Goal: Task Accomplishment & Management: Complete application form

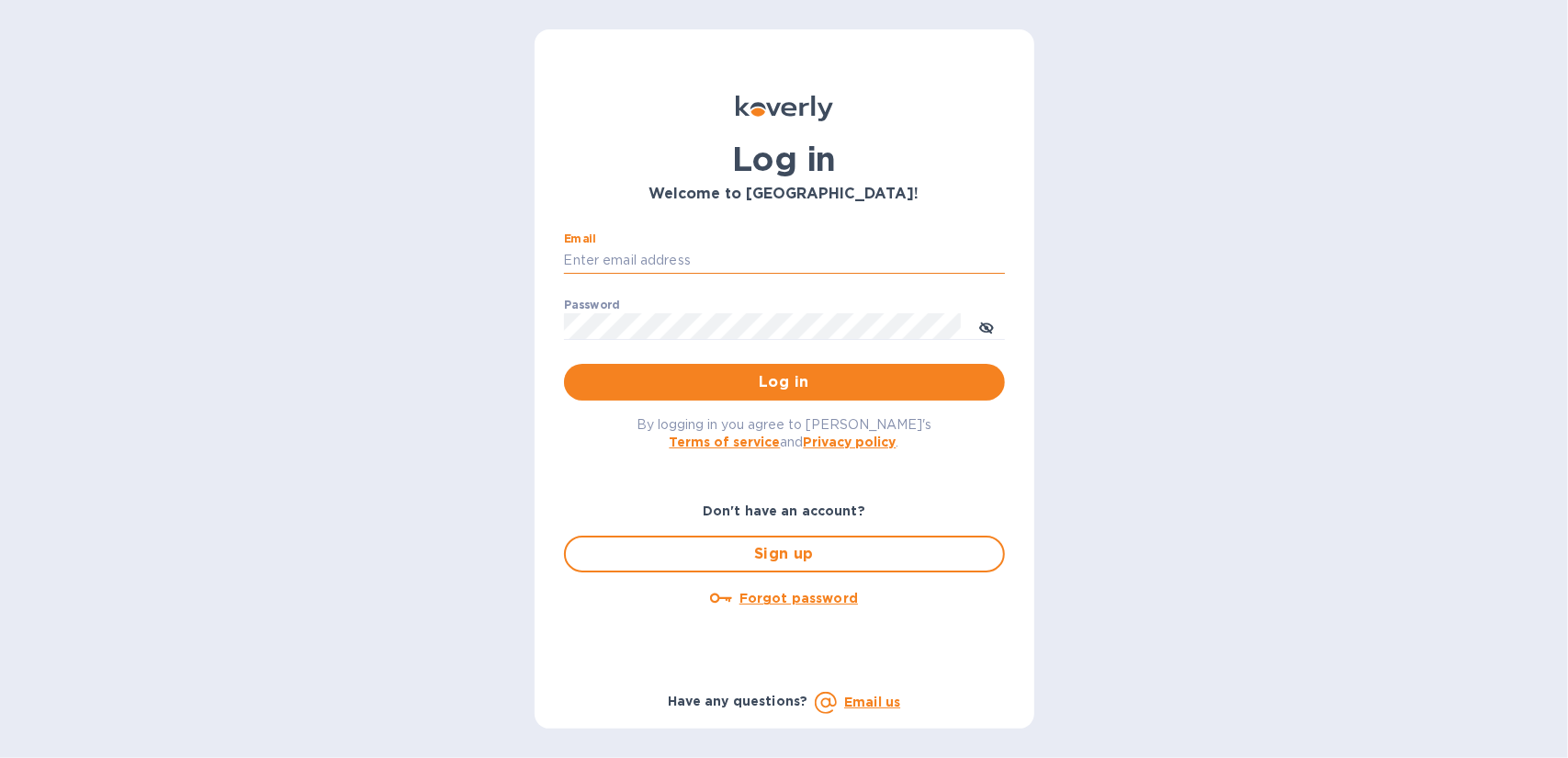
click at [691, 264] on input "Email" at bounding box center [784, 261] width 441 height 28
type input "[EMAIL_ADDRESS][DOMAIN_NAME]"
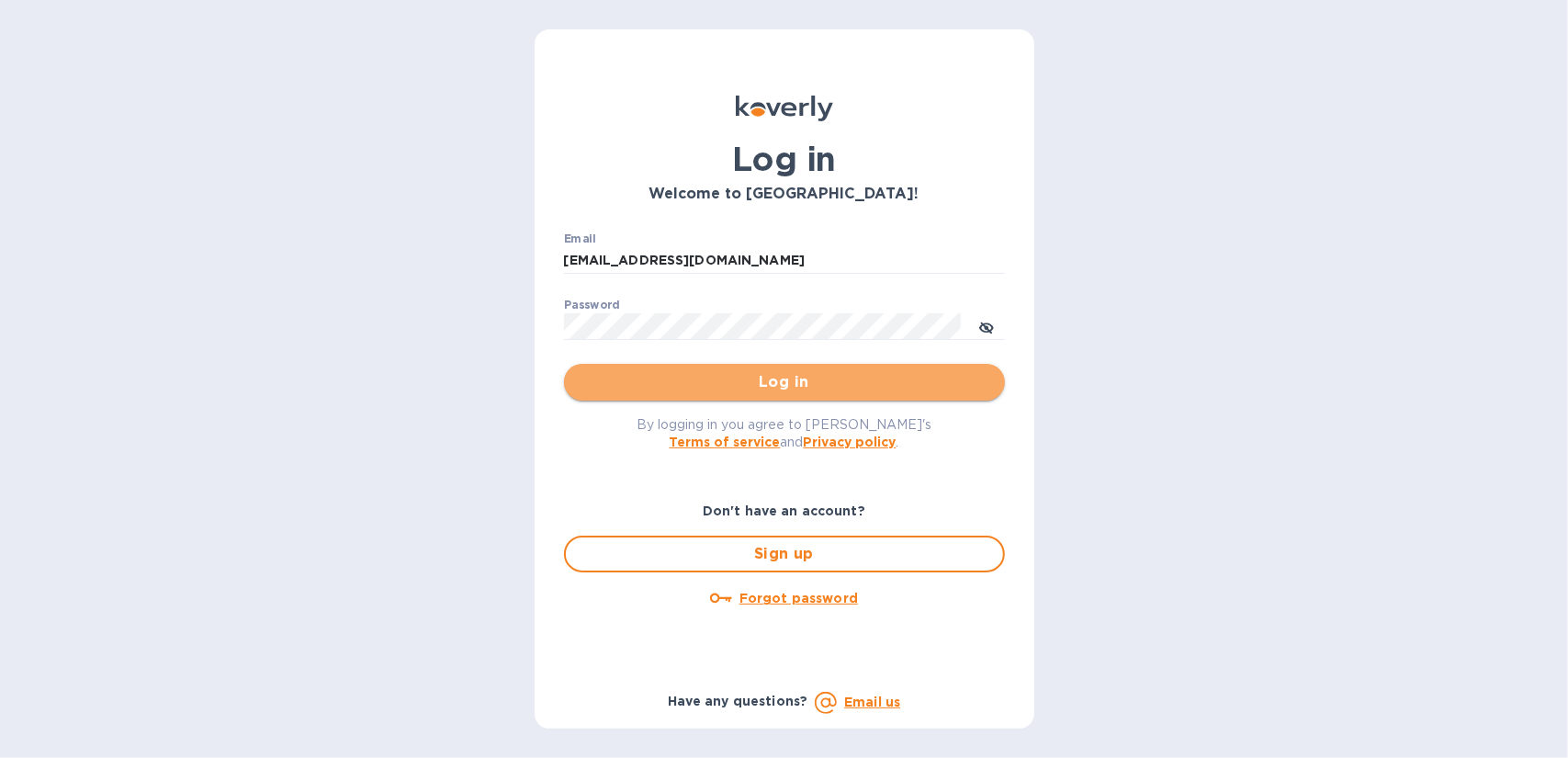
click at [721, 376] on span "Log in" at bounding box center [784, 382] width 411 height 22
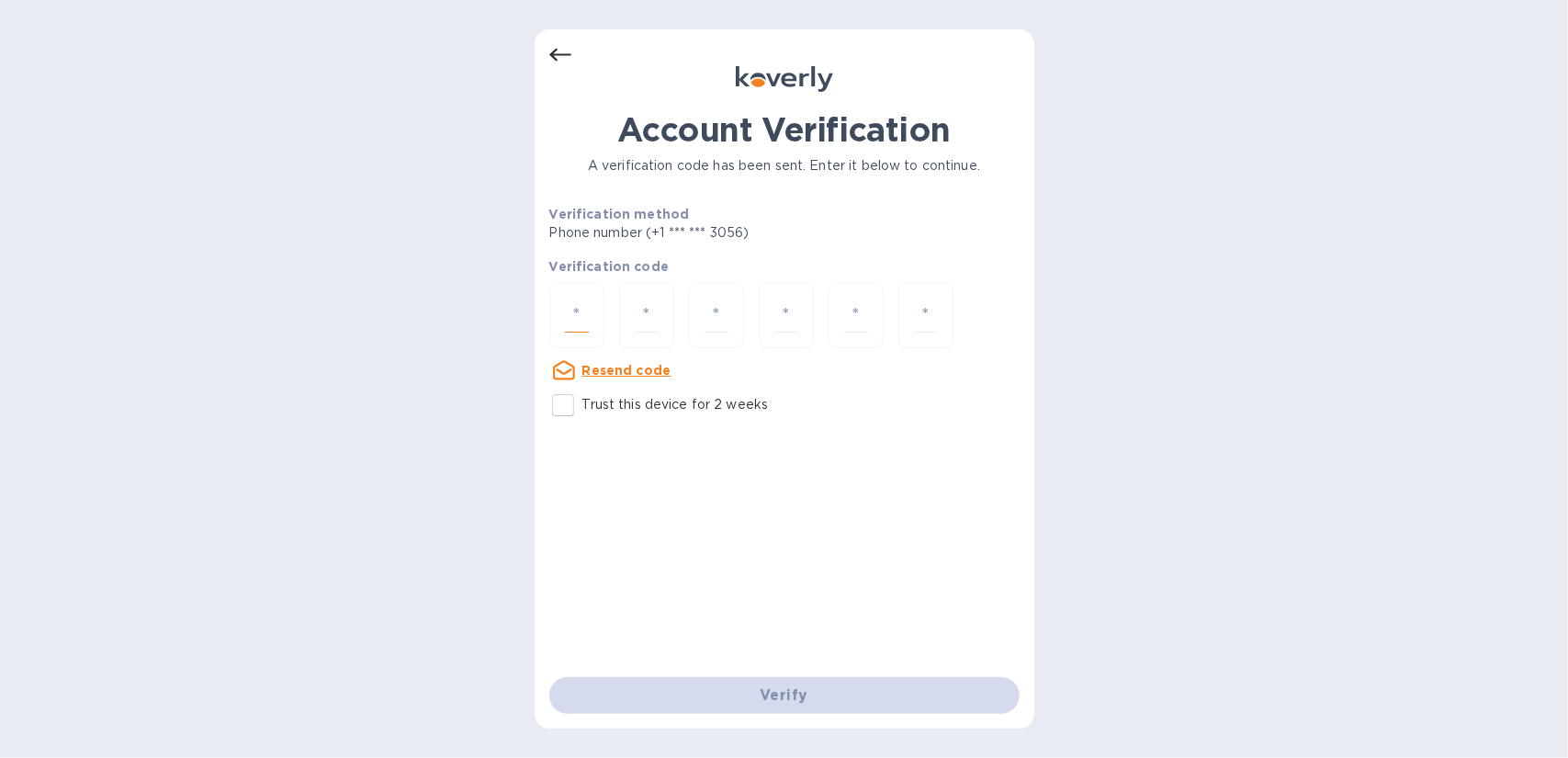
click at [565, 312] on input "number" at bounding box center [577, 315] width 24 height 34
type input "3"
type input "8"
type input "1"
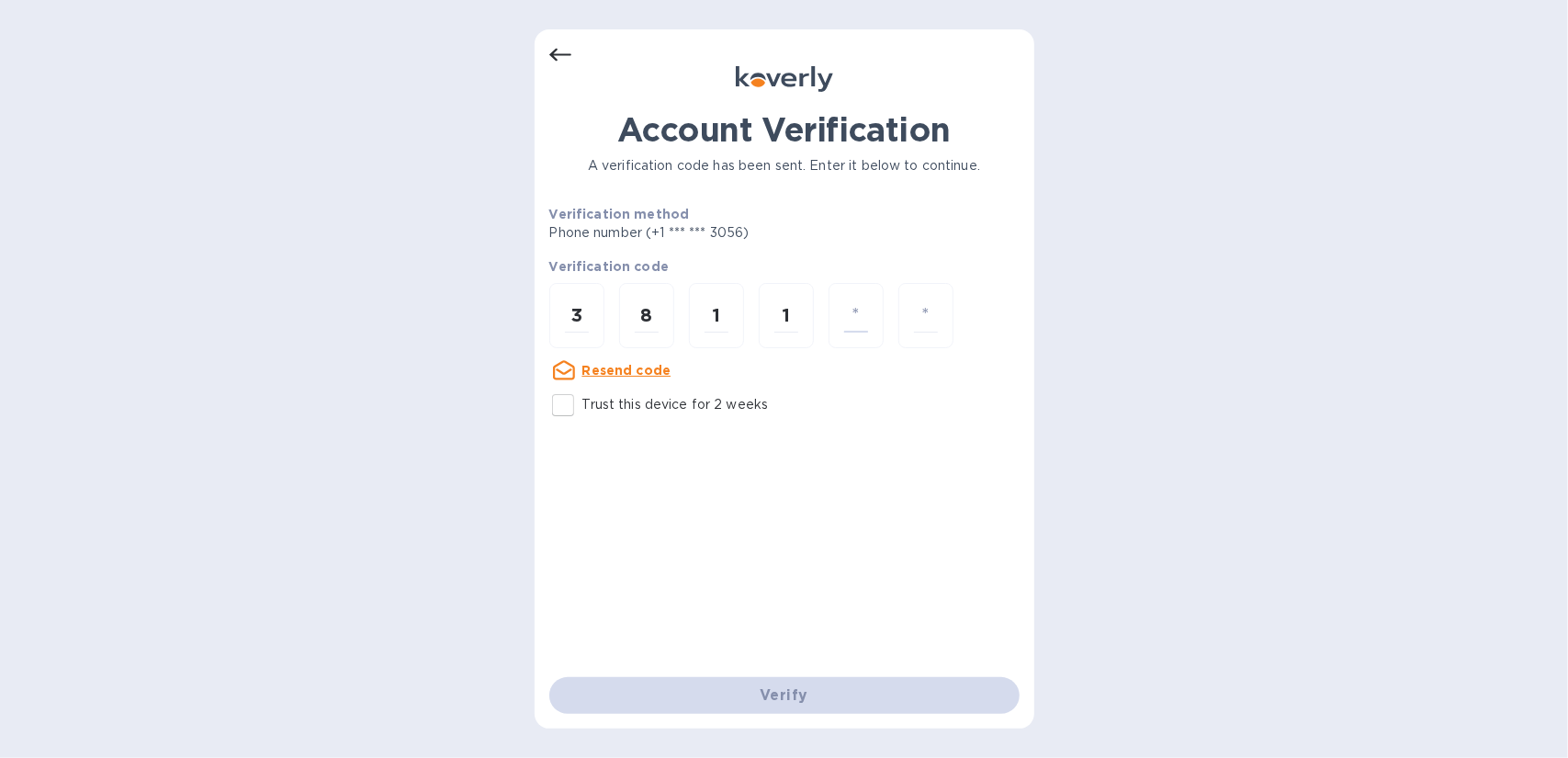
type input "6"
type input "4"
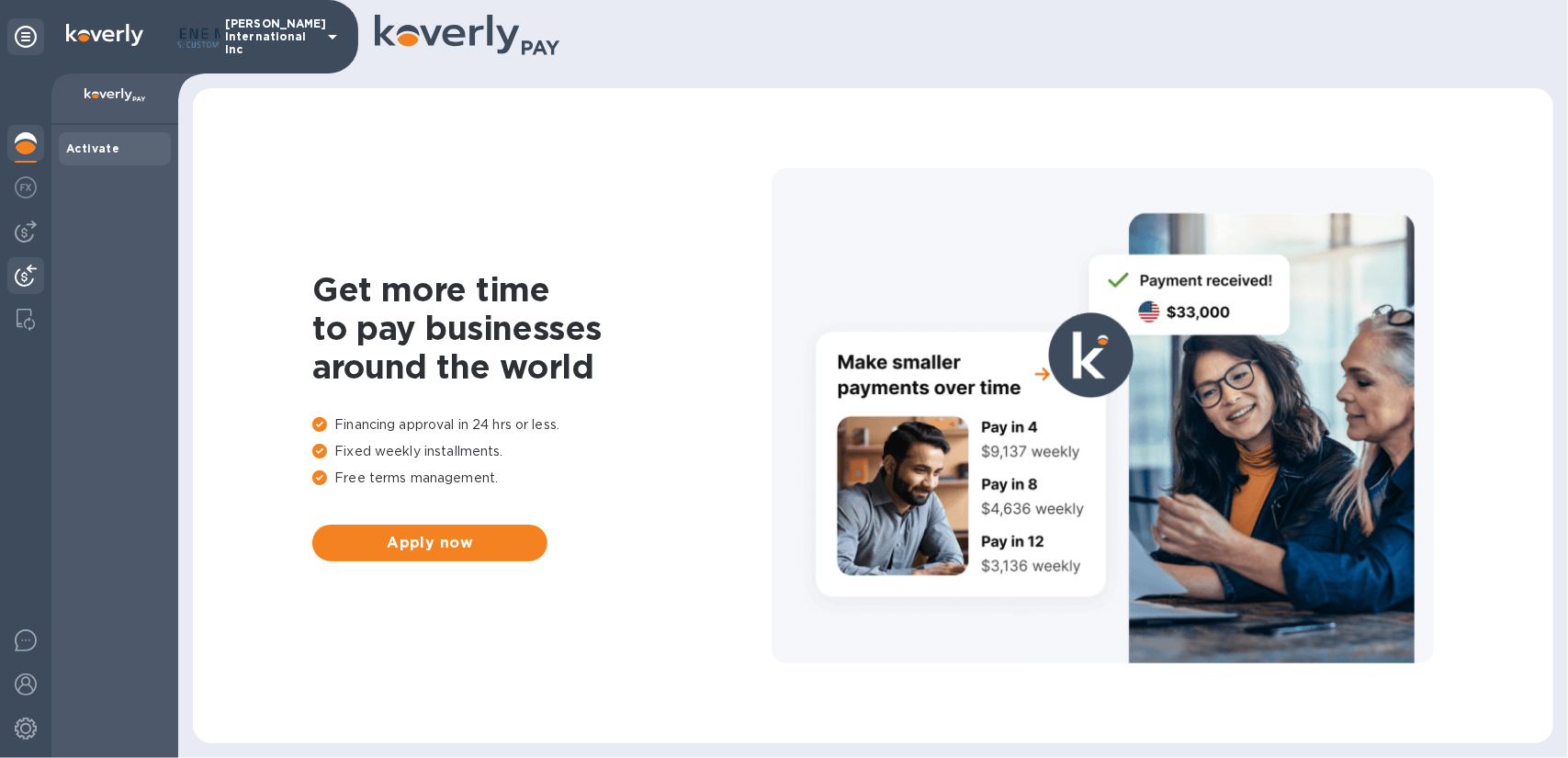
click at [30, 277] on img at bounding box center [26, 276] width 22 height 22
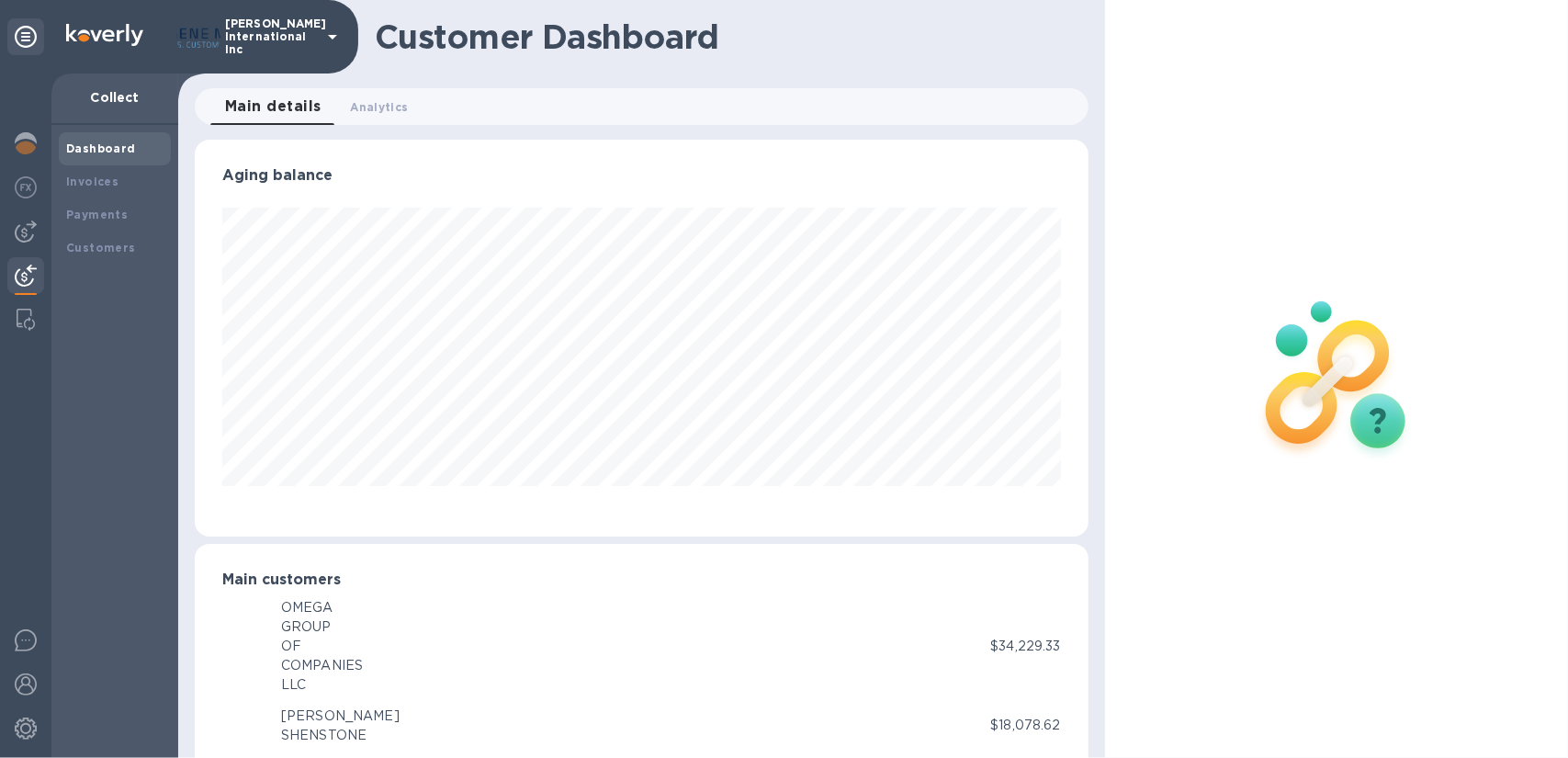
scroll to position [918381, 917670]
click at [112, 239] on div "Customers" at bounding box center [115, 248] width 98 height 19
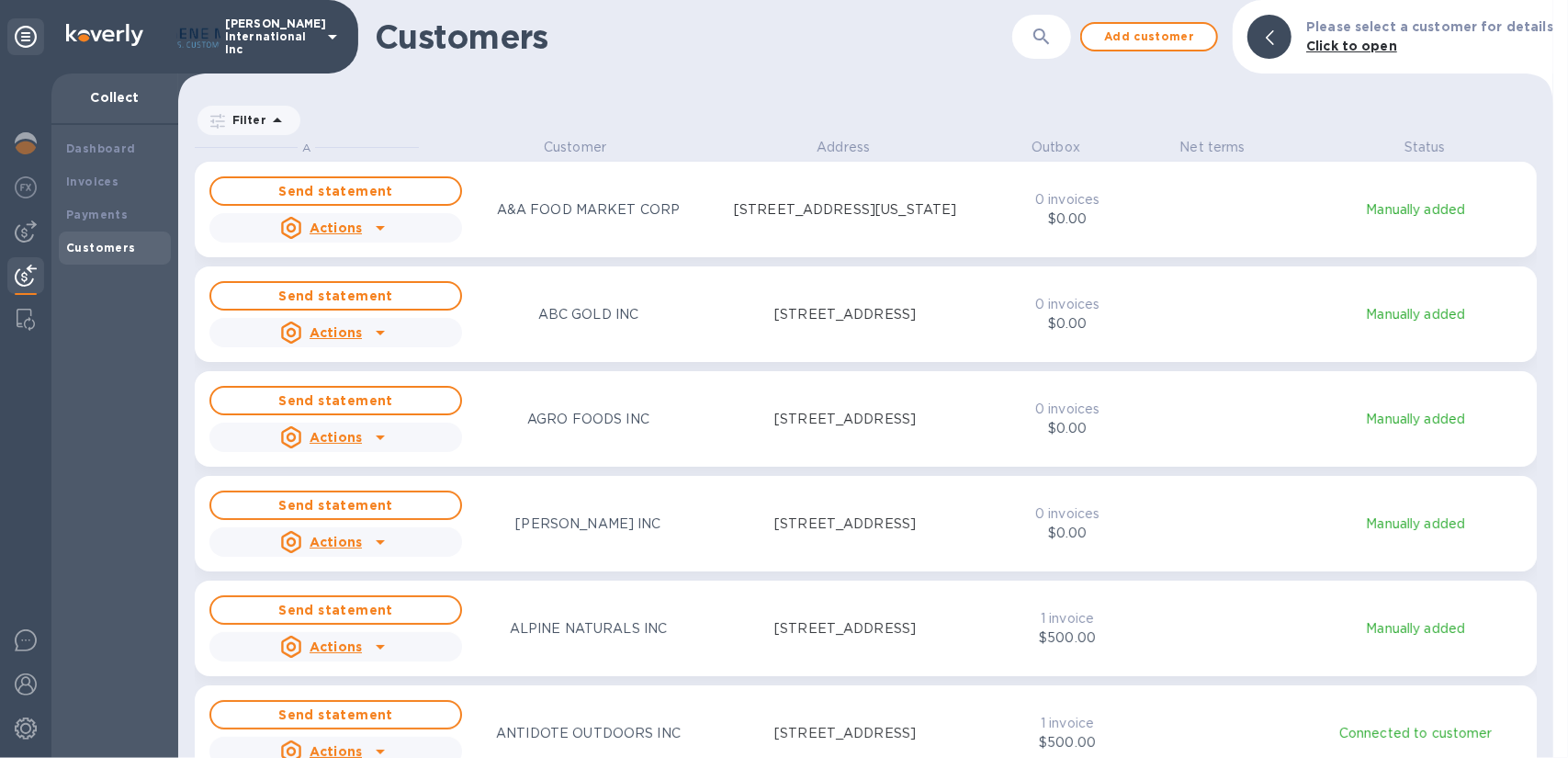
scroll to position [606, 1367]
click at [1126, 34] on span "Add customer" at bounding box center [1149, 37] width 105 height 22
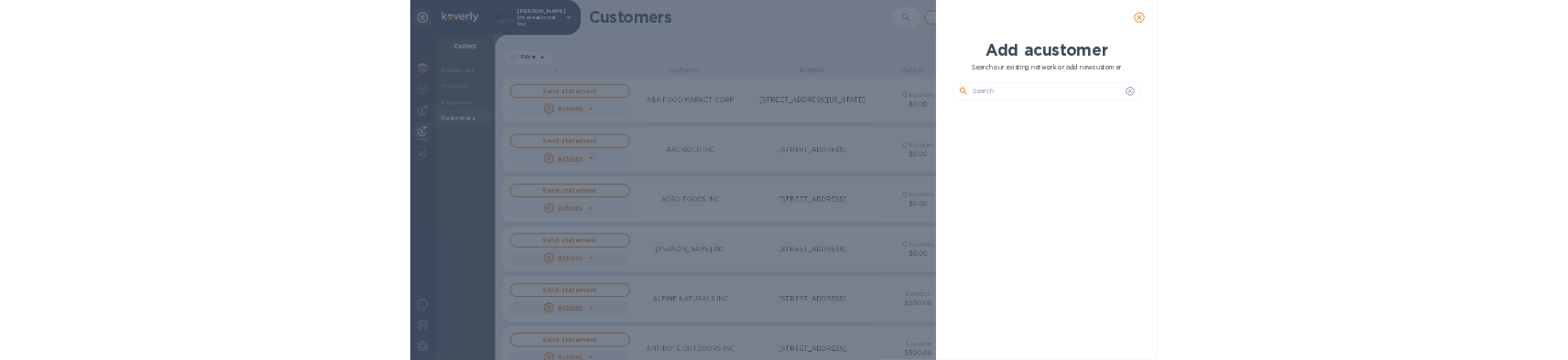
scroll to position [468, 399]
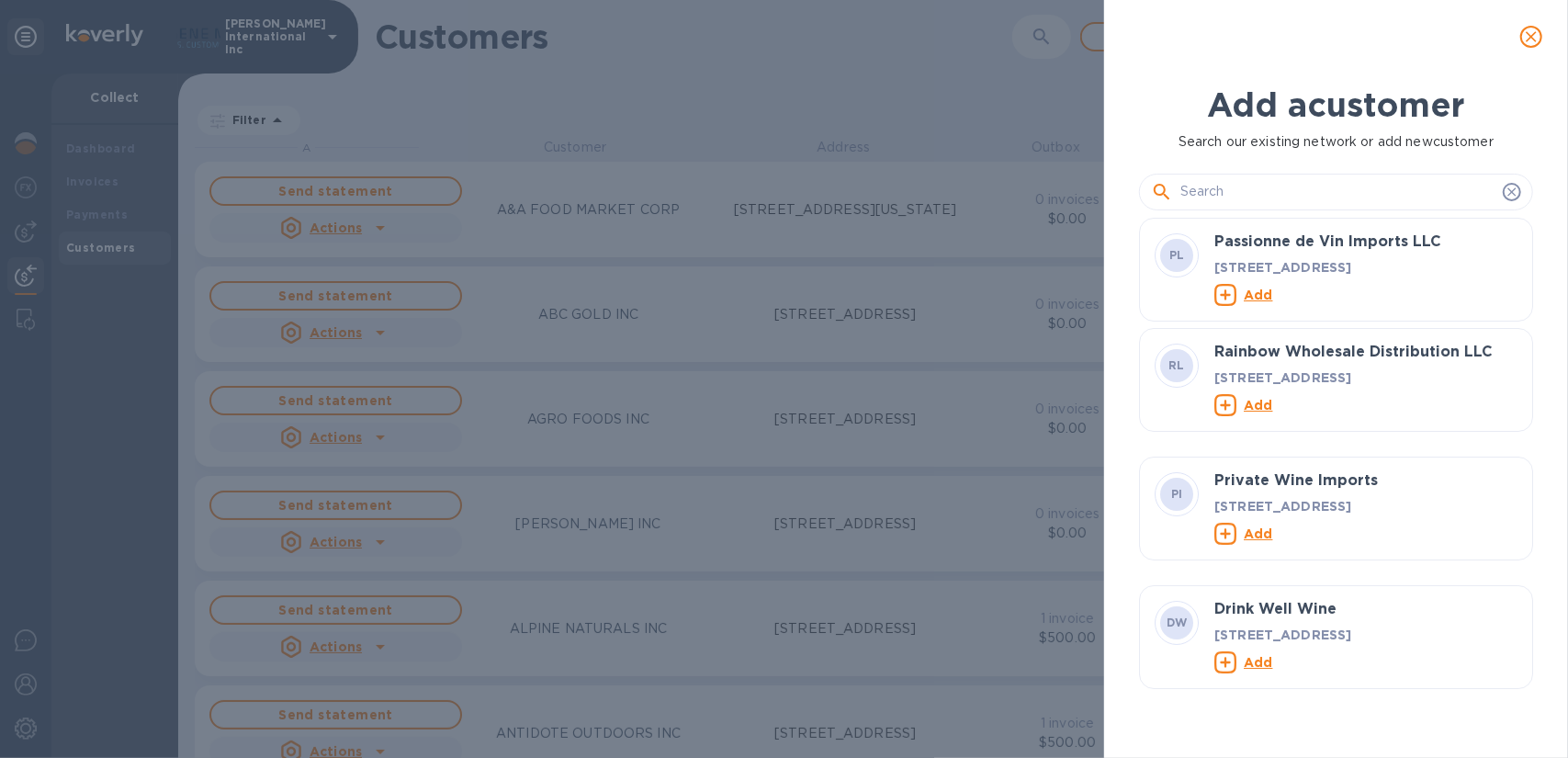
click at [1184, 184] on input "text" at bounding box center [1338, 192] width 315 height 28
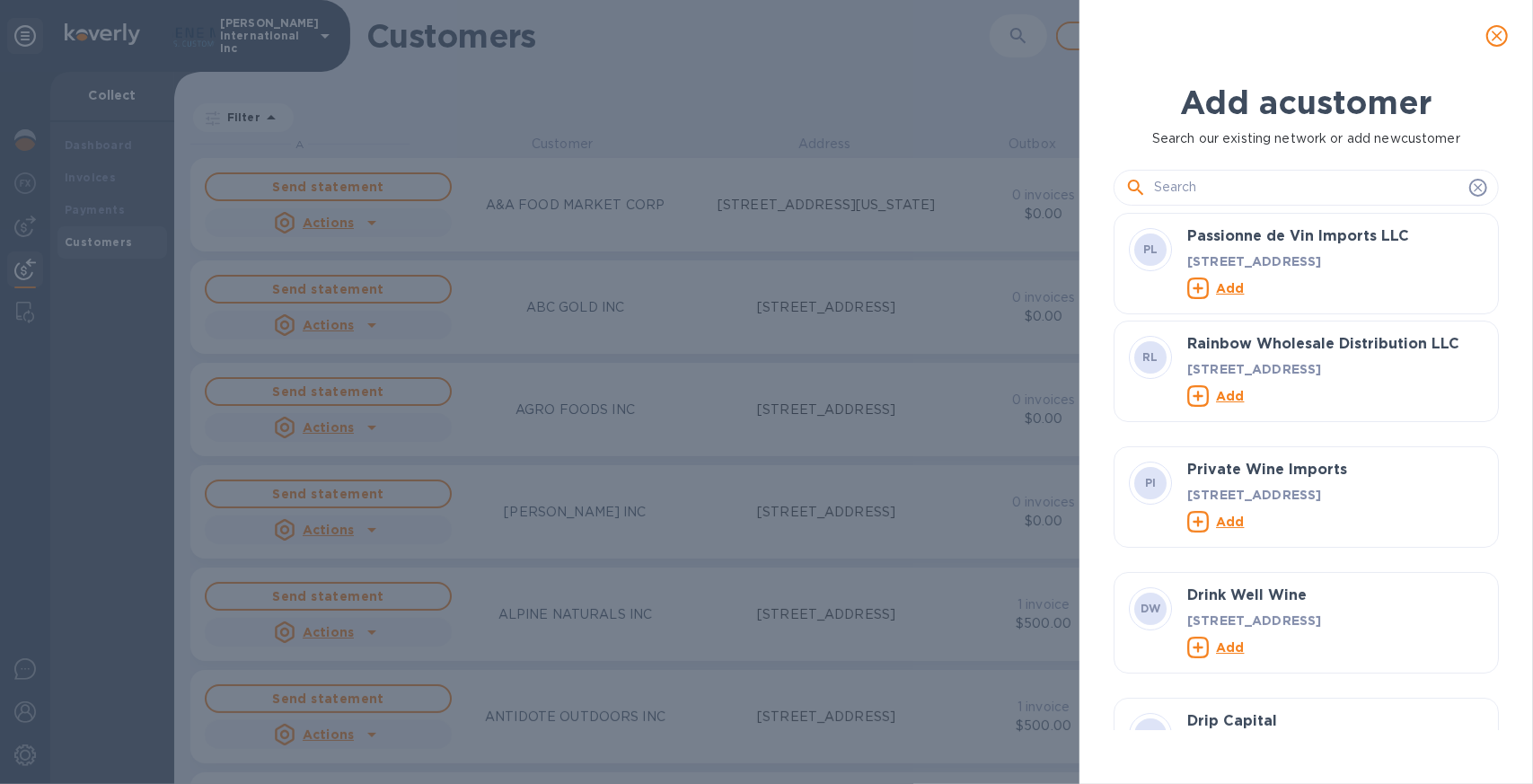
scroll to position [14, 7]
click at [1215, 182] on input "text" at bounding box center [1308, 187] width 308 height 27
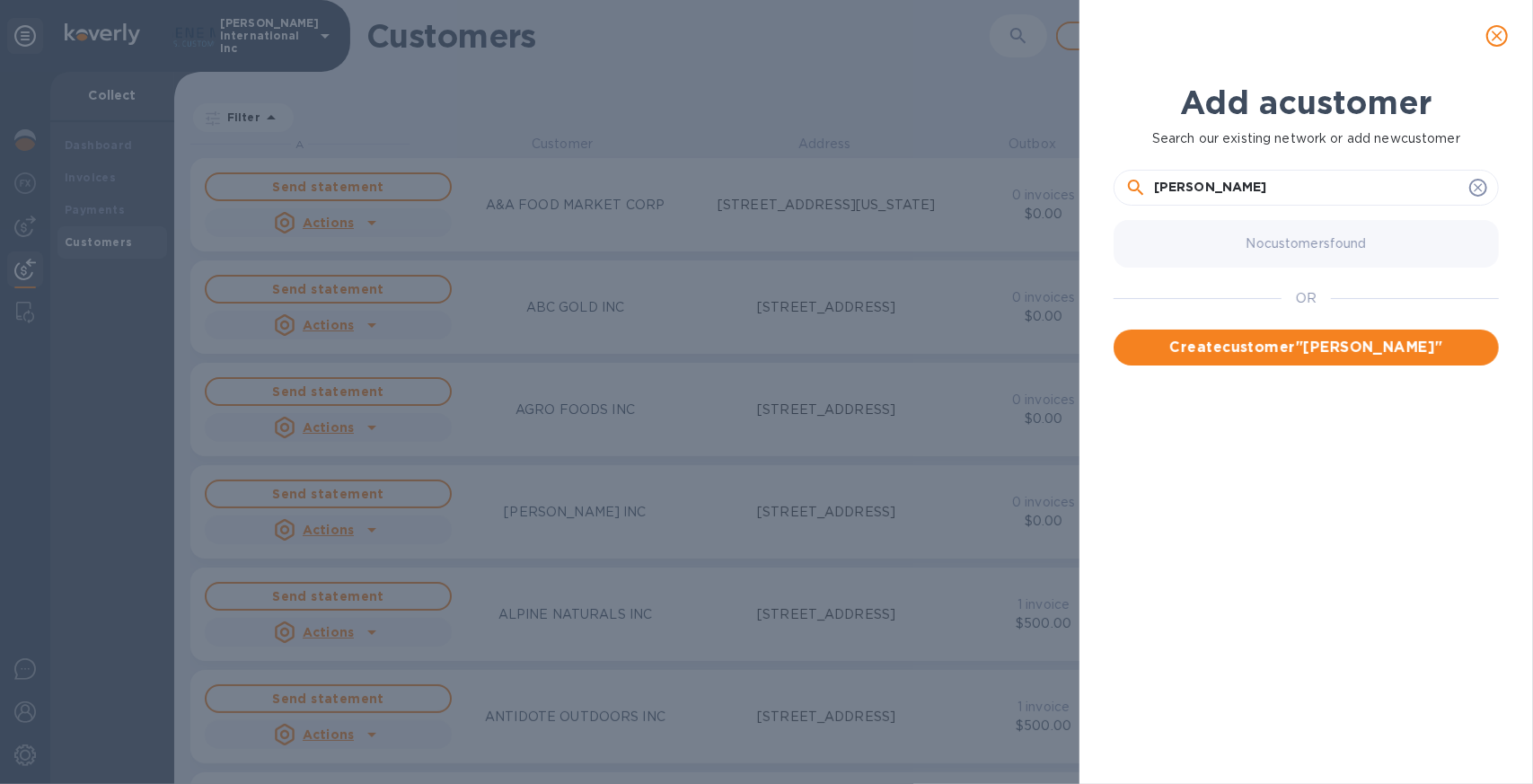
click at [1281, 189] on input "[PERSON_NAME]" at bounding box center [1308, 187] width 308 height 27
type input "[PERSON_NAME] [PERSON_NAME]"
click at [1340, 348] on span "Create customer " [PERSON_NAME] [PERSON_NAME] "" at bounding box center [1306, 358] width 356 height 43
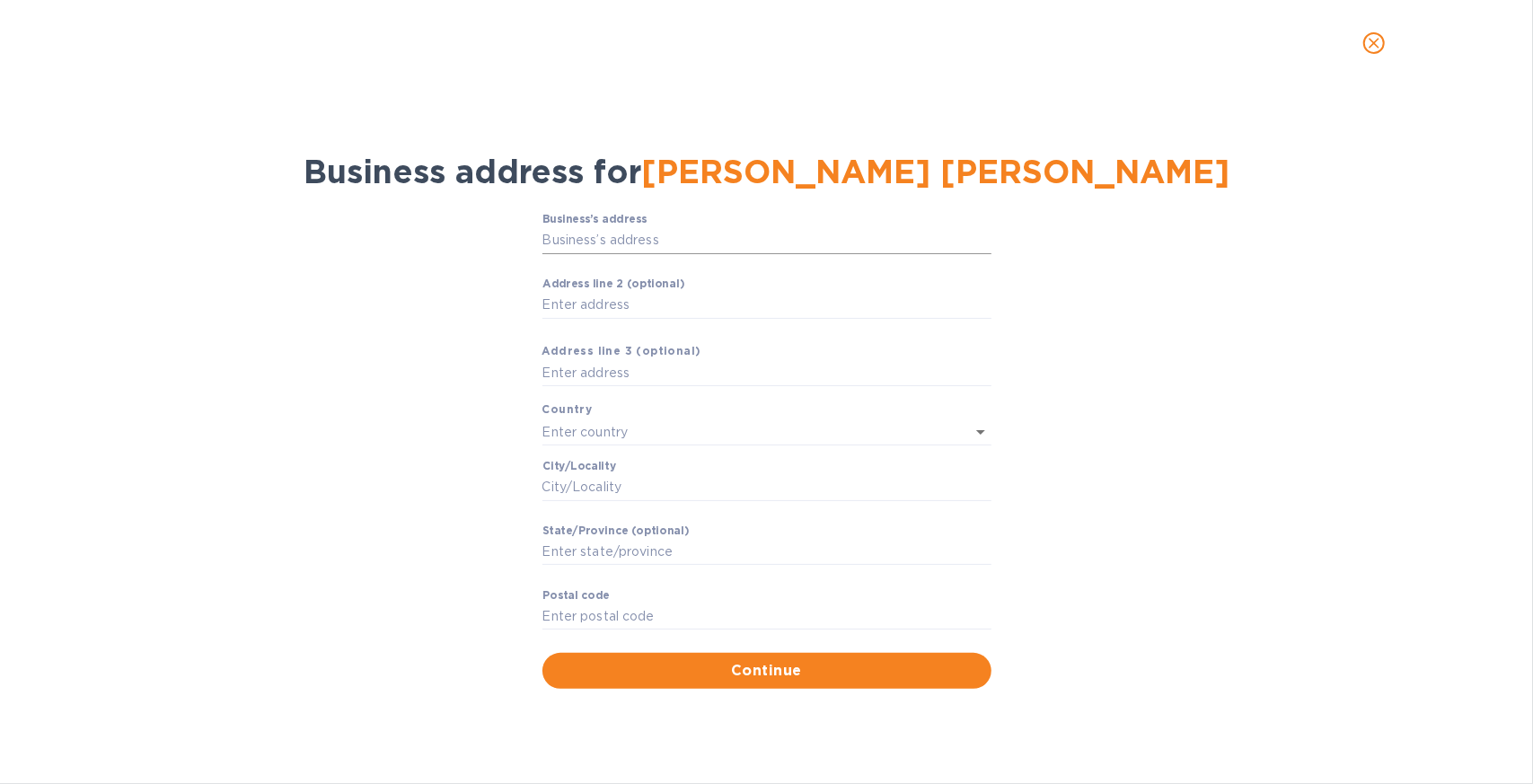
click at [602, 241] on input "Business’s аddress" at bounding box center [767, 240] width 449 height 27
click at [572, 246] on input "Business’s аddress" at bounding box center [767, 240] width 449 height 27
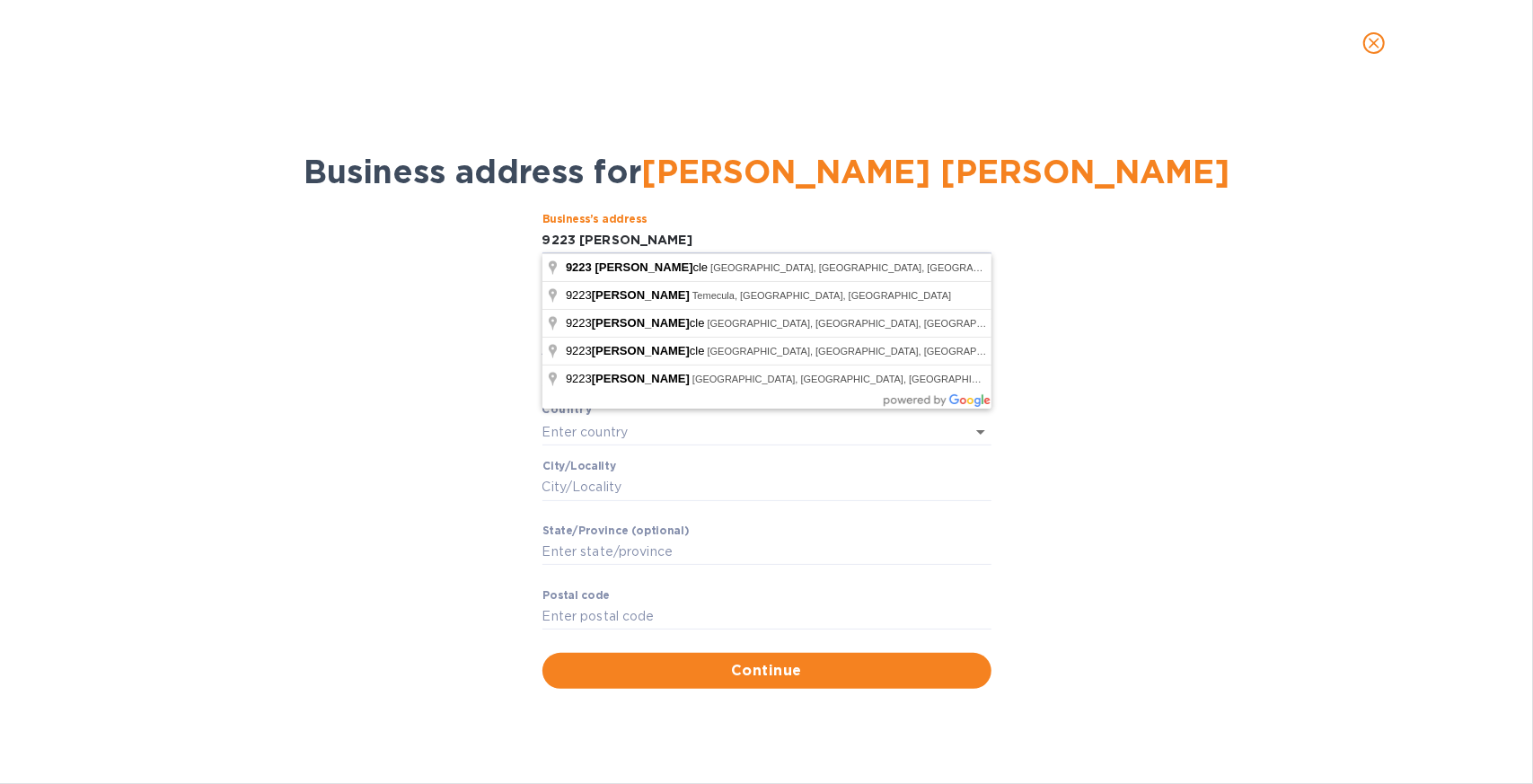
type input "9223 [PERSON_NAME]"
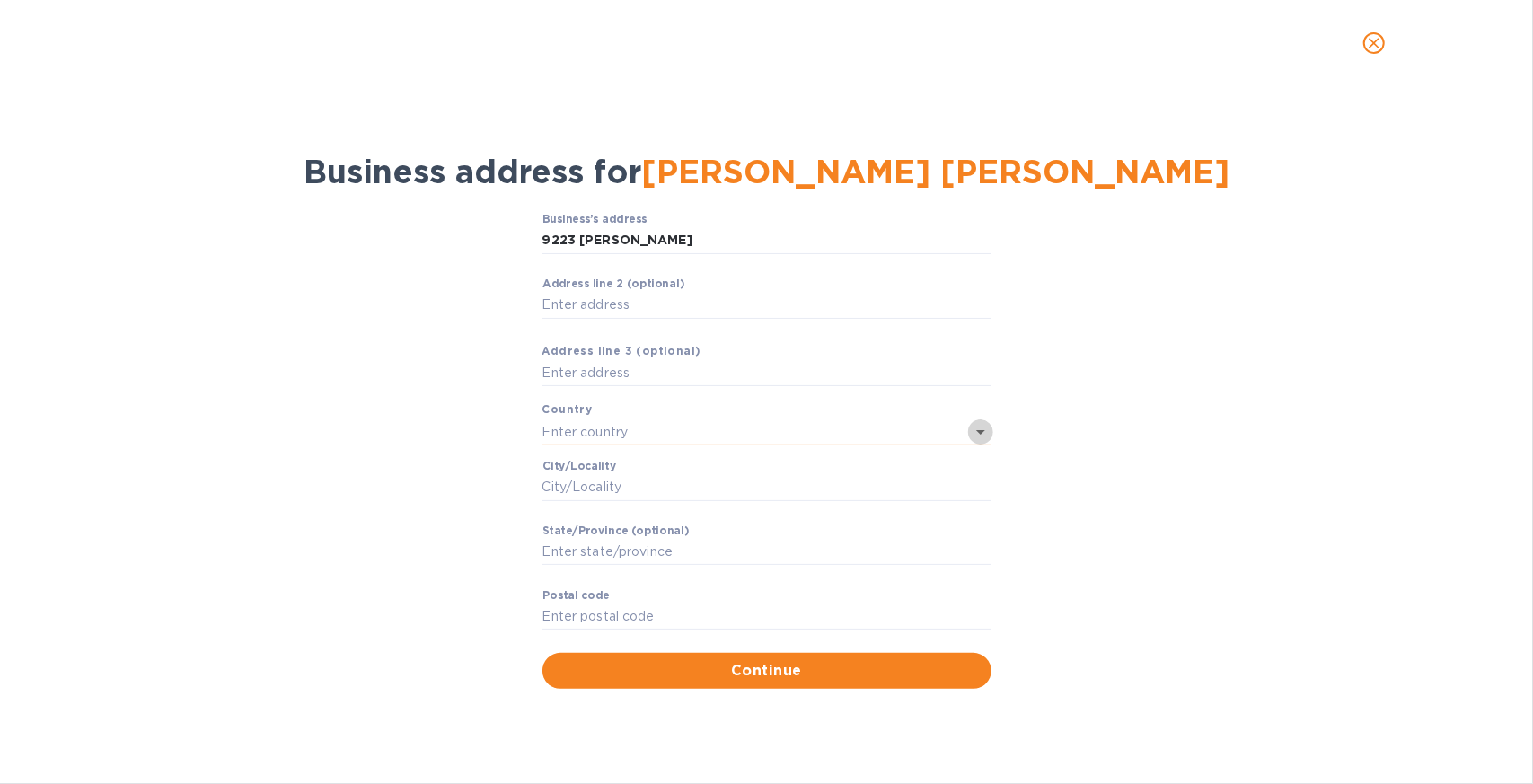
click at [979, 437] on icon "Open" at bounding box center [980, 432] width 21 height 21
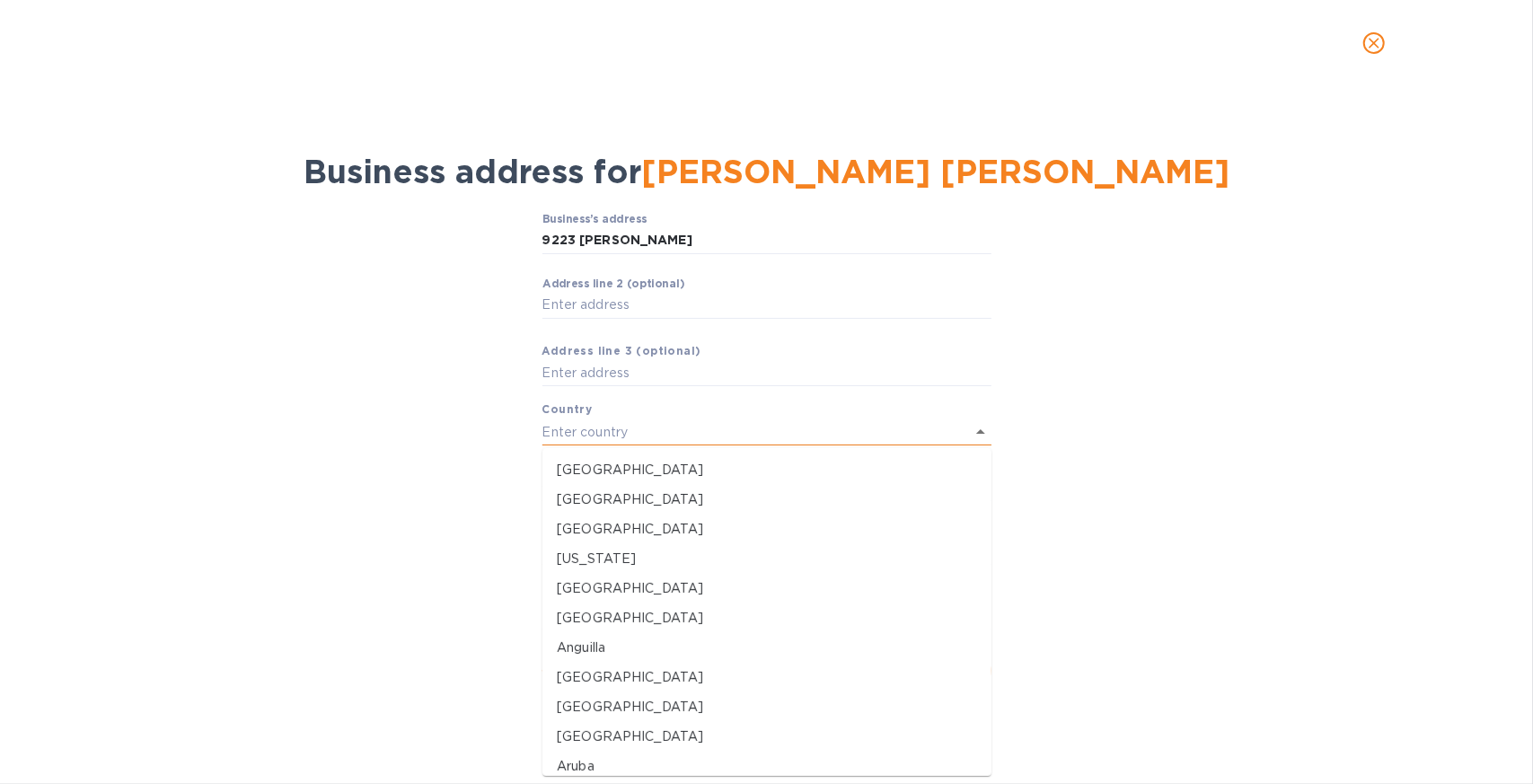
scroll to position [634, 1337]
click at [606, 475] on p "[GEOGRAPHIC_DATA]" at bounding box center [766, 470] width 420 height 19
type input "[GEOGRAPHIC_DATA]"
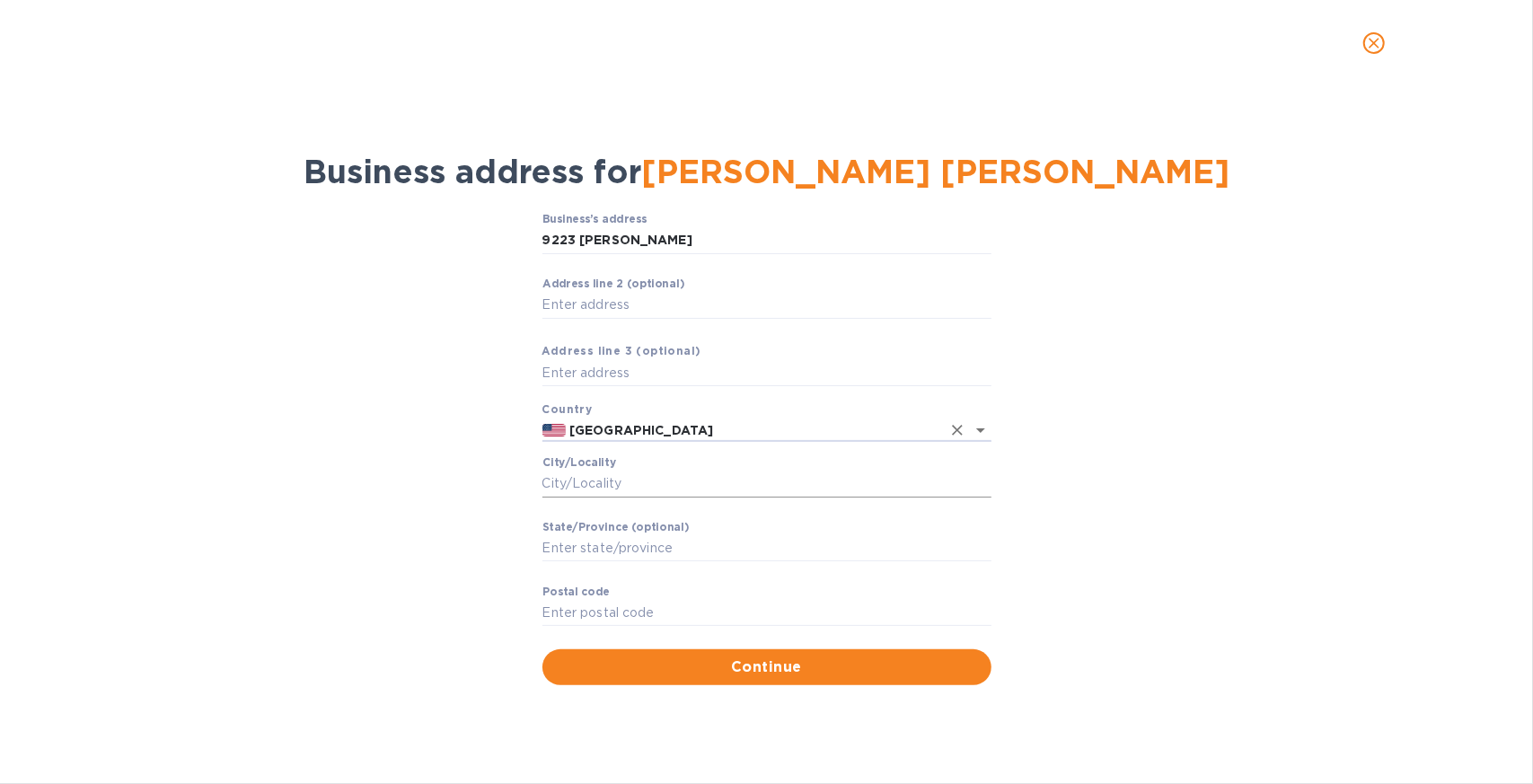
click at [582, 479] on input "Сity/Locаlity" at bounding box center [767, 484] width 449 height 27
type input "[GEOGRAPHIC_DATA]"
click at [594, 540] on input "Stаte/Province (optional)" at bounding box center [767, 548] width 449 height 27
type input "CA"
click at [197, 469] on div "Business’s аddress 9223 [PERSON_NAME] ​ Аddress line 2 (optional) ​ Аddress lin…" at bounding box center [766, 448] width 1487 height 493
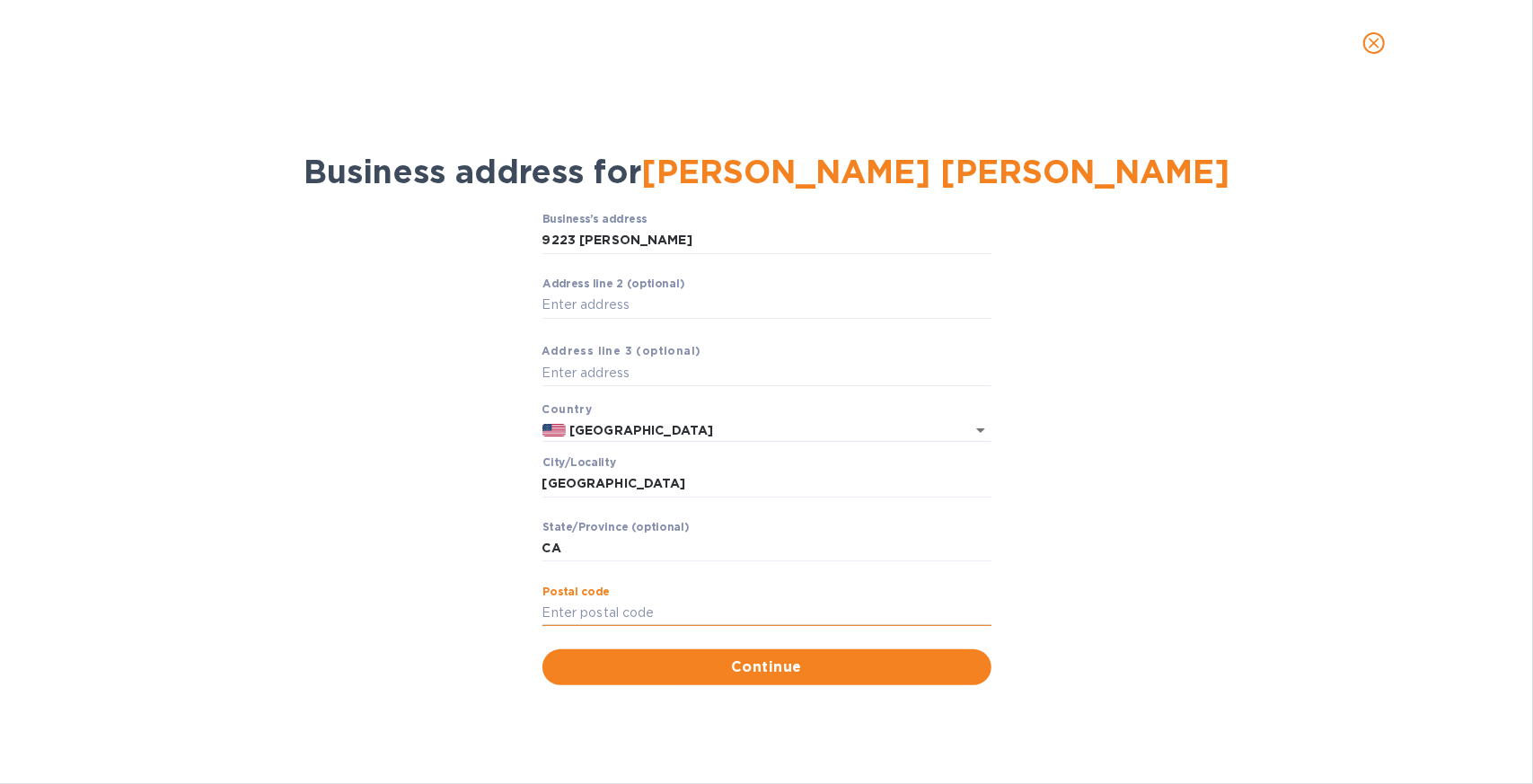
click at [556, 615] on input "Pоstal cоde" at bounding box center [767, 613] width 449 height 27
type input "92509"
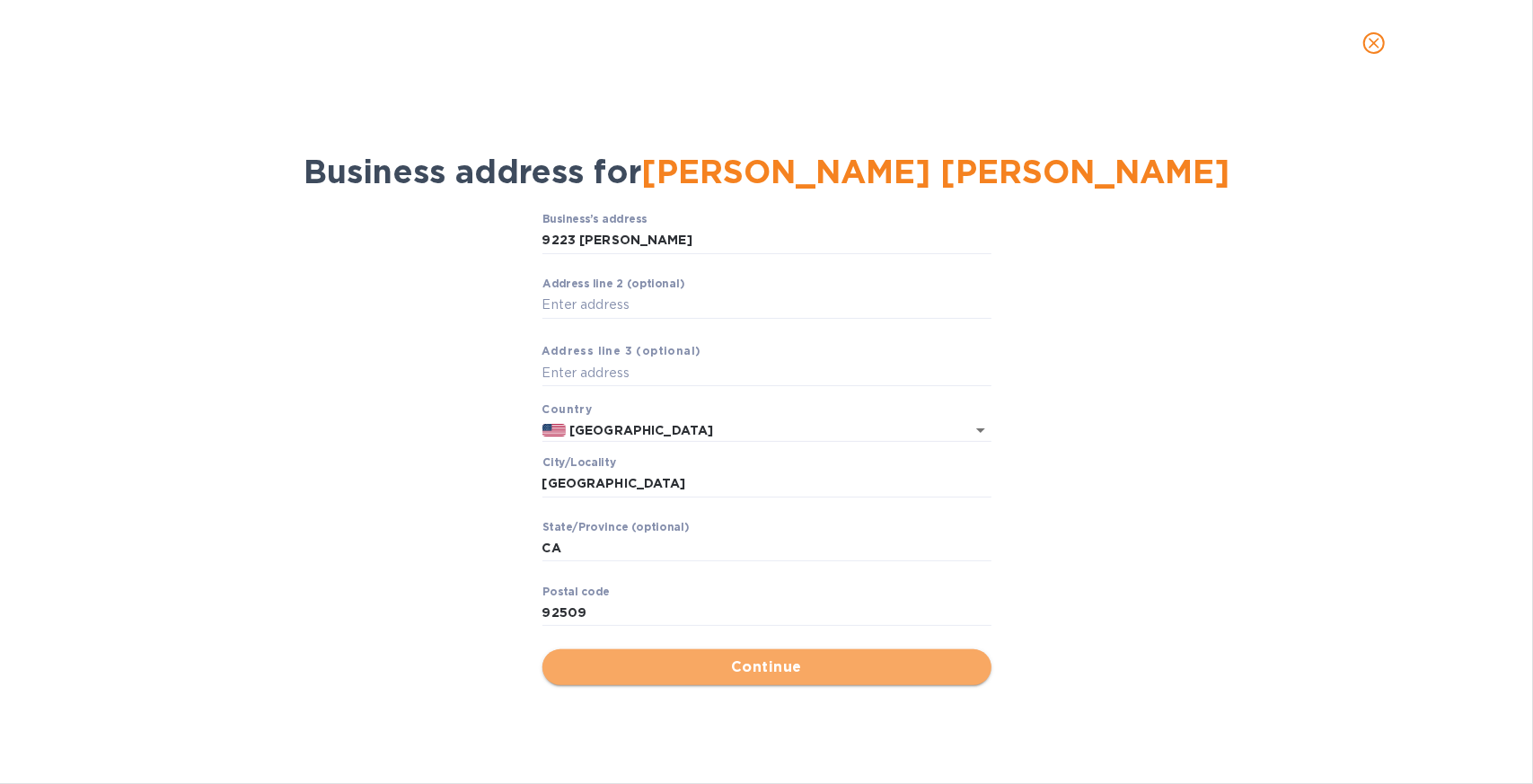
click at [753, 660] on span "Continue" at bounding box center [766, 667] width 420 height 21
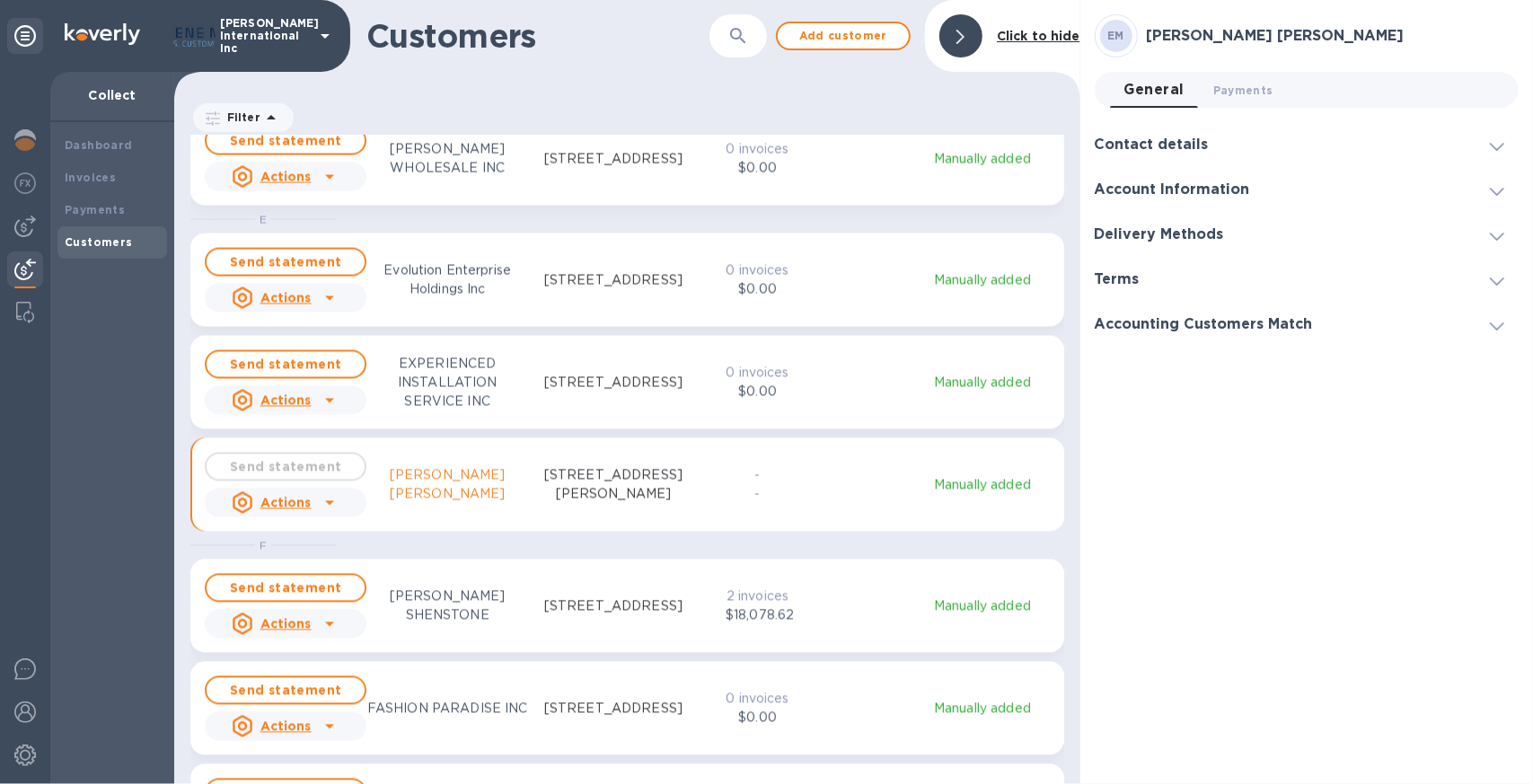
scroll to position [2244, 0]
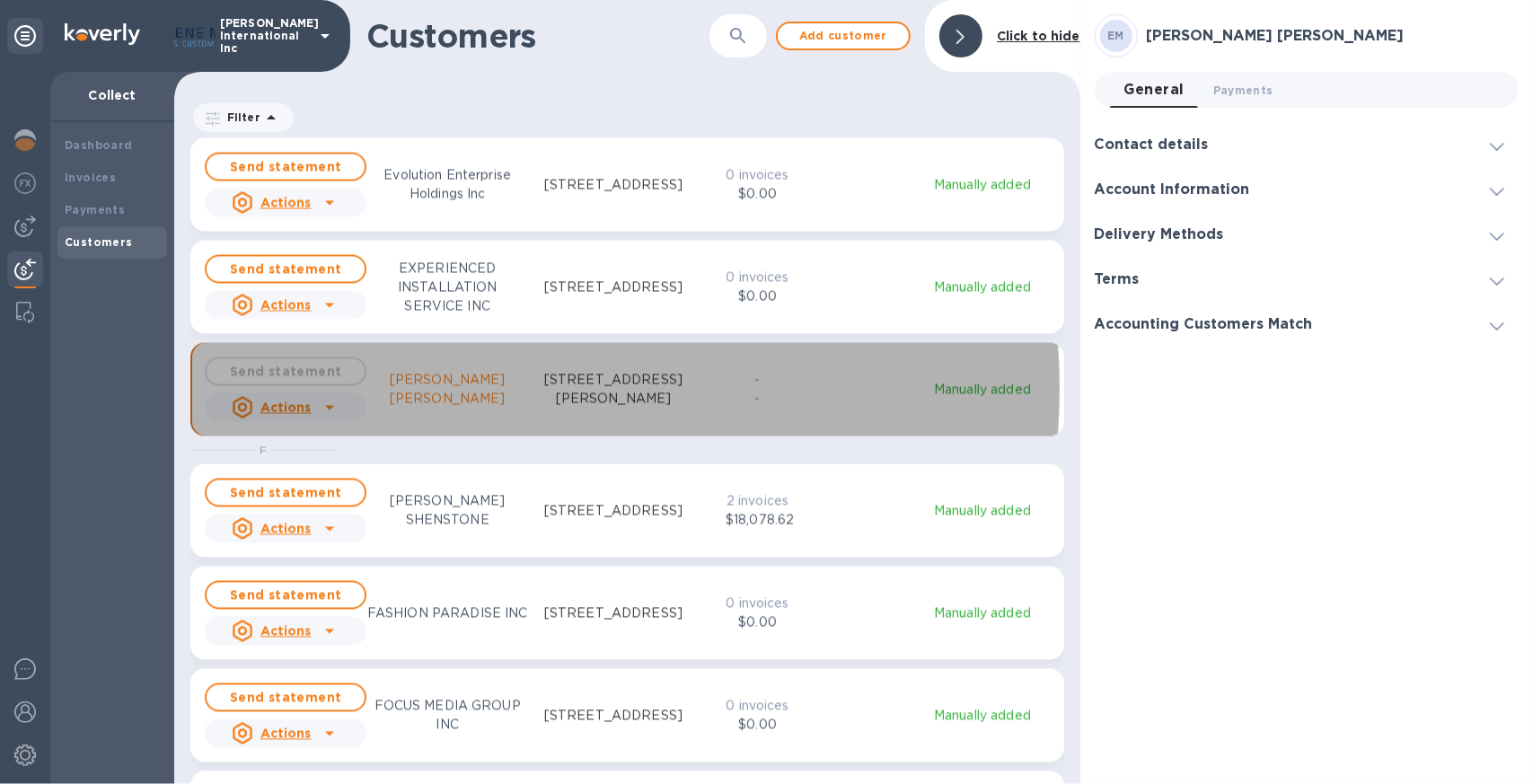
click at [429, 389] on p "[PERSON_NAME] [PERSON_NAME]" at bounding box center [446, 389] width 161 height 38
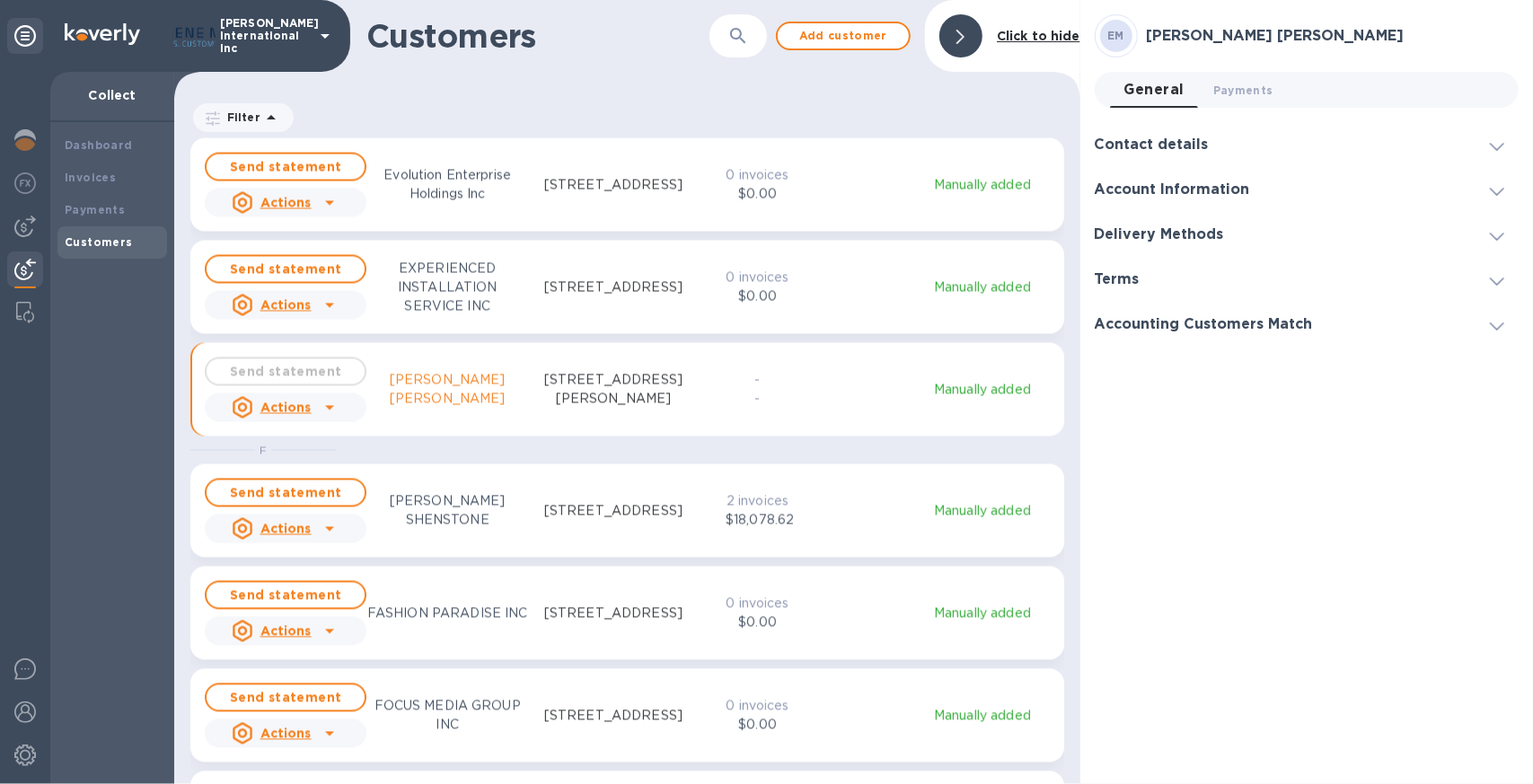
click at [1131, 150] on h3 "Contact details" at bounding box center [1151, 145] width 114 height 17
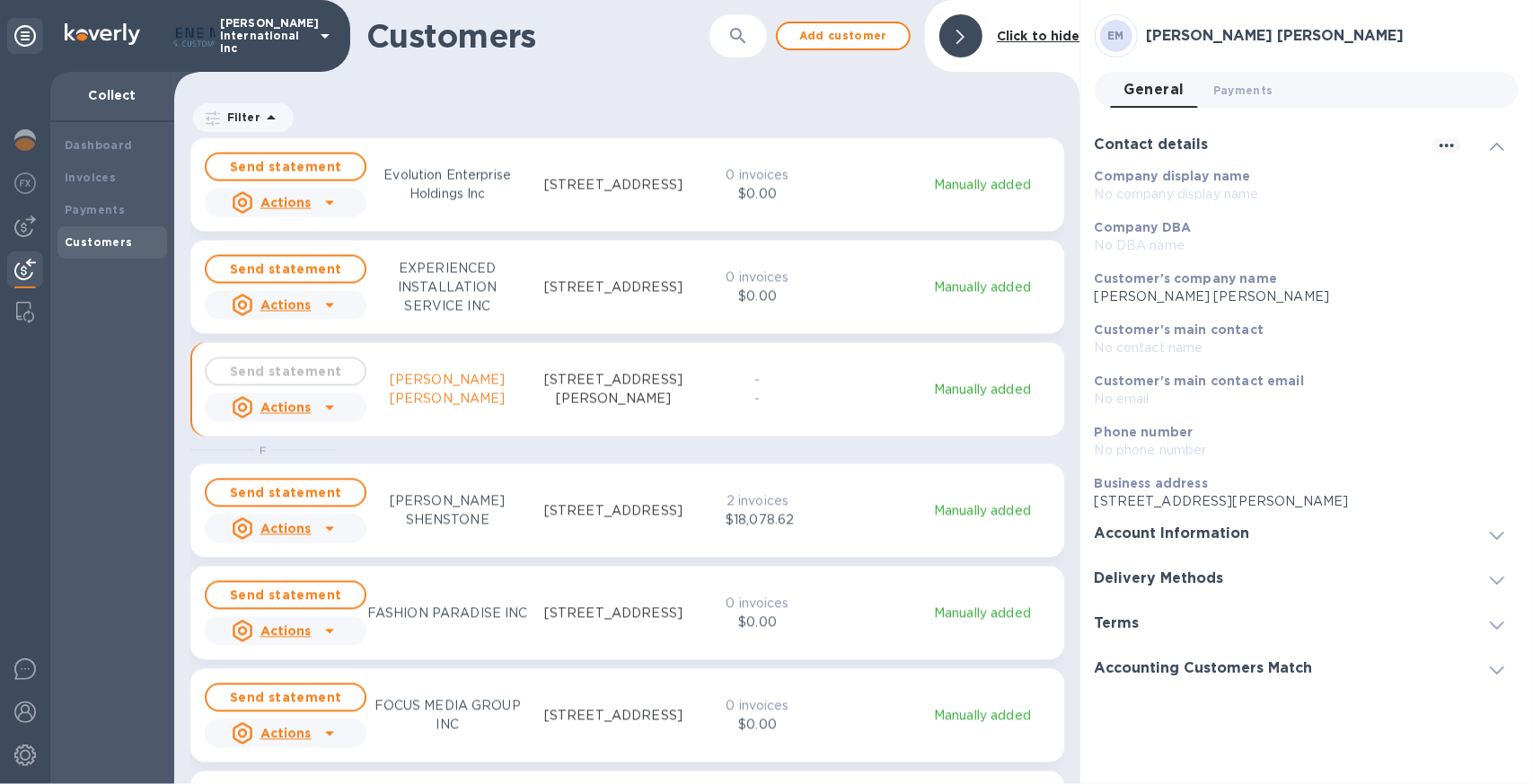
click at [1143, 141] on h3 "Contact details" at bounding box center [1151, 145] width 114 height 17
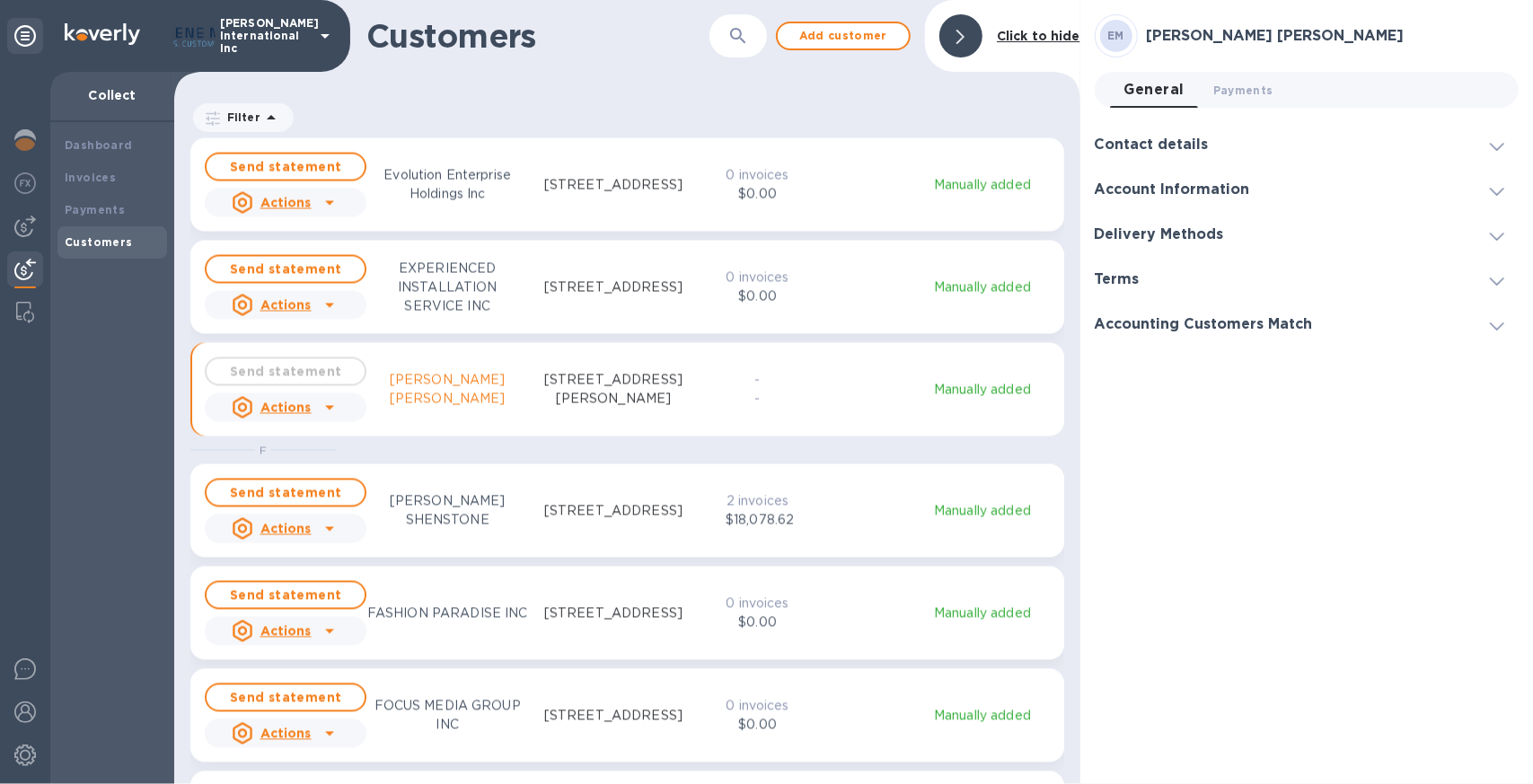
click at [1149, 184] on h3 "Account Information" at bounding box center [1172, 190] width 156 height 17
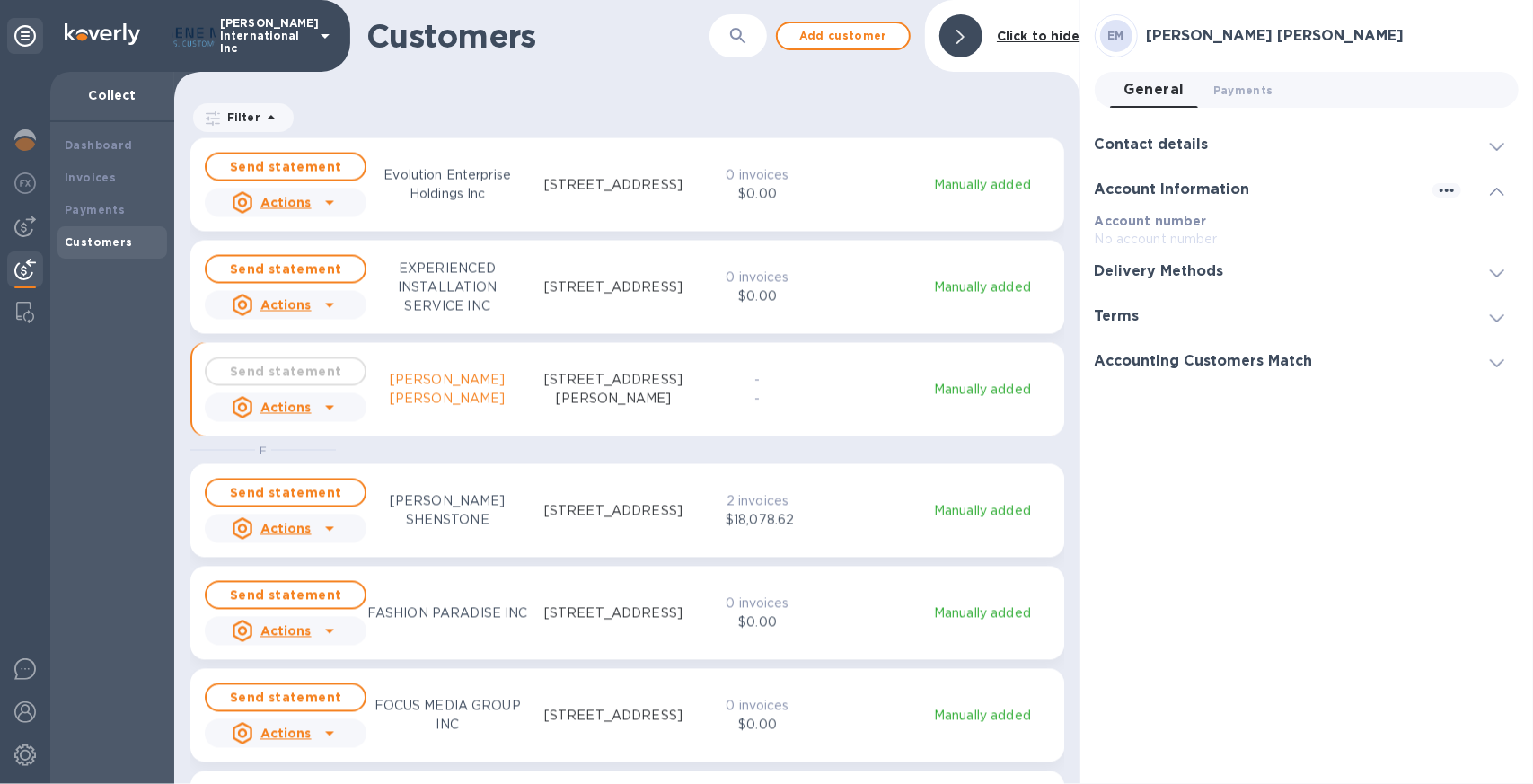
click at [1130, 145] on h3 "Contact details" at bounding box center [1151, 145] width 114 height 17
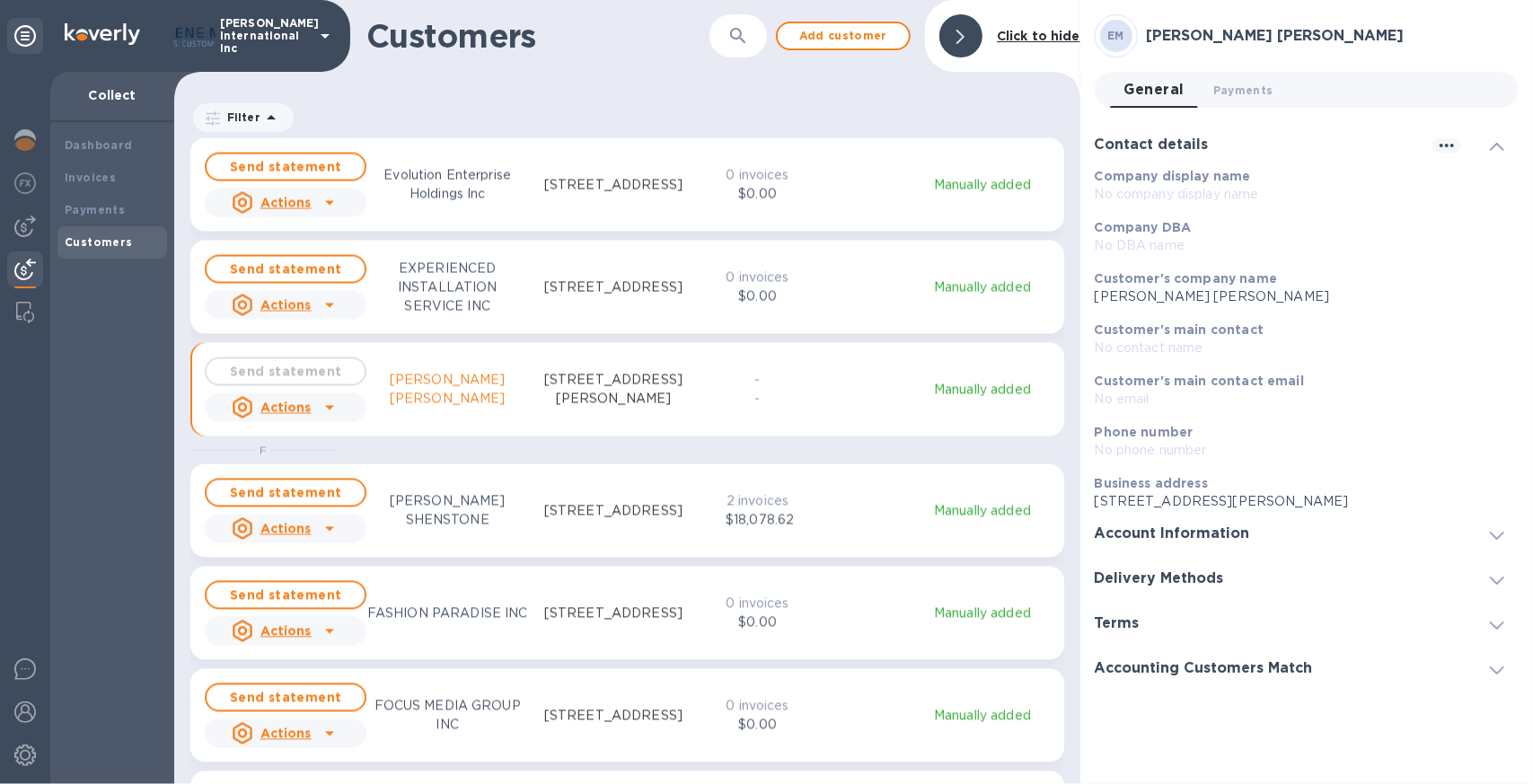
click at [1129, 149] on h3 "Contact details" at bounding box center [1151, 145] width 114 height 17
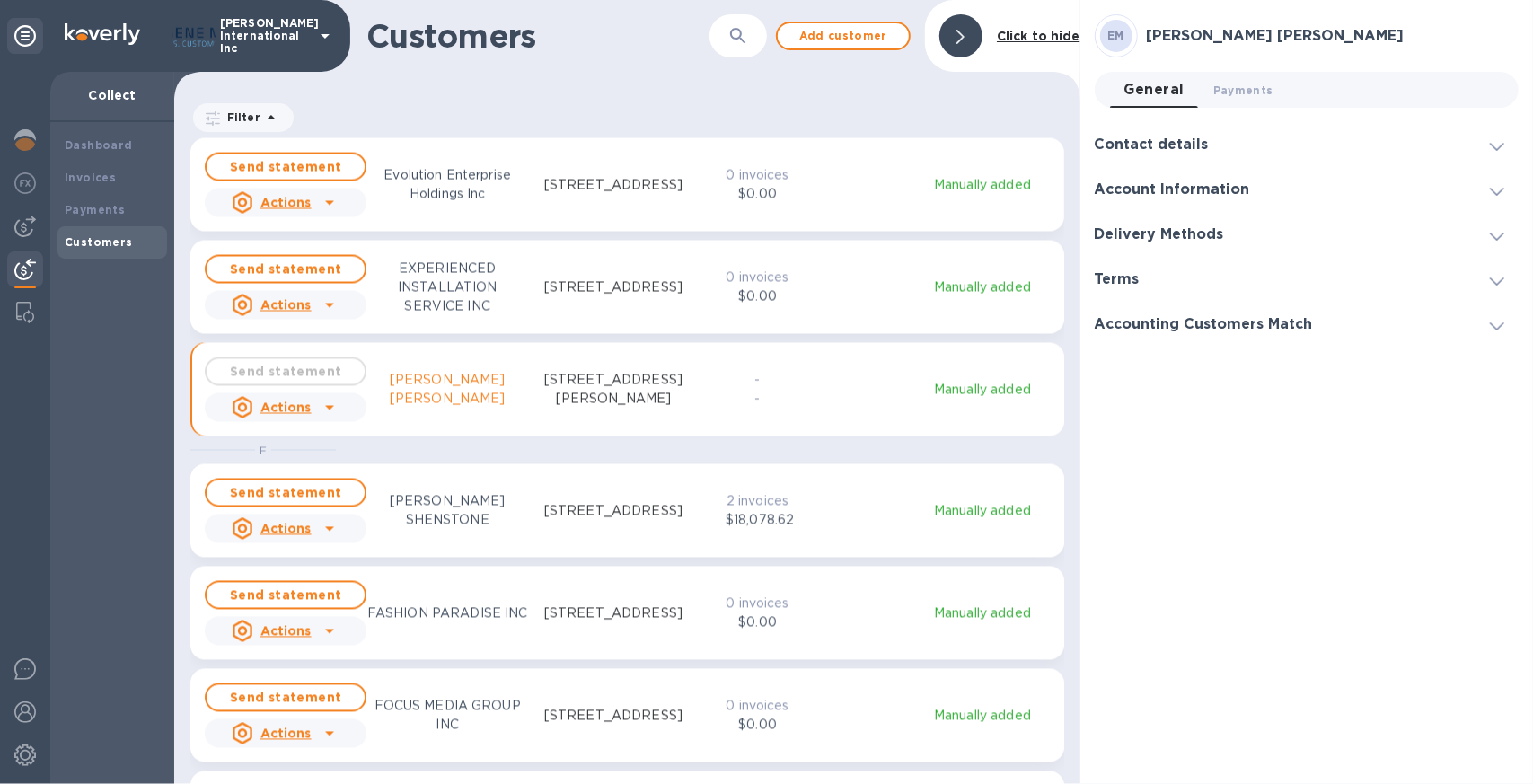
click at [1143, 233] on h3 "Delivery Methods" at bounding box center [1159, 235] width 129 height 17
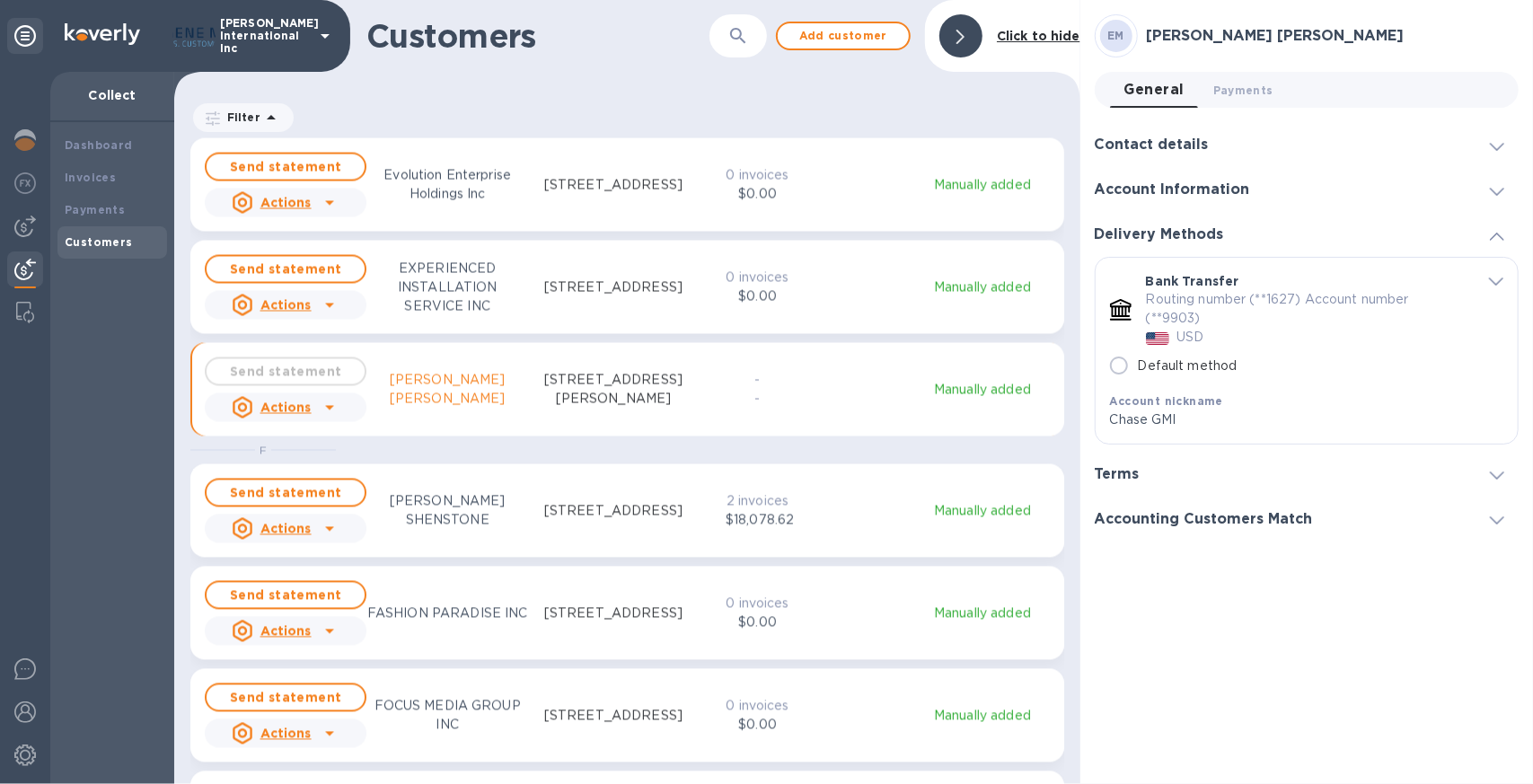
click at [1141, 233] on h3 "Delivery Methods" at bounding box center [1159, 235] width 129 height 17
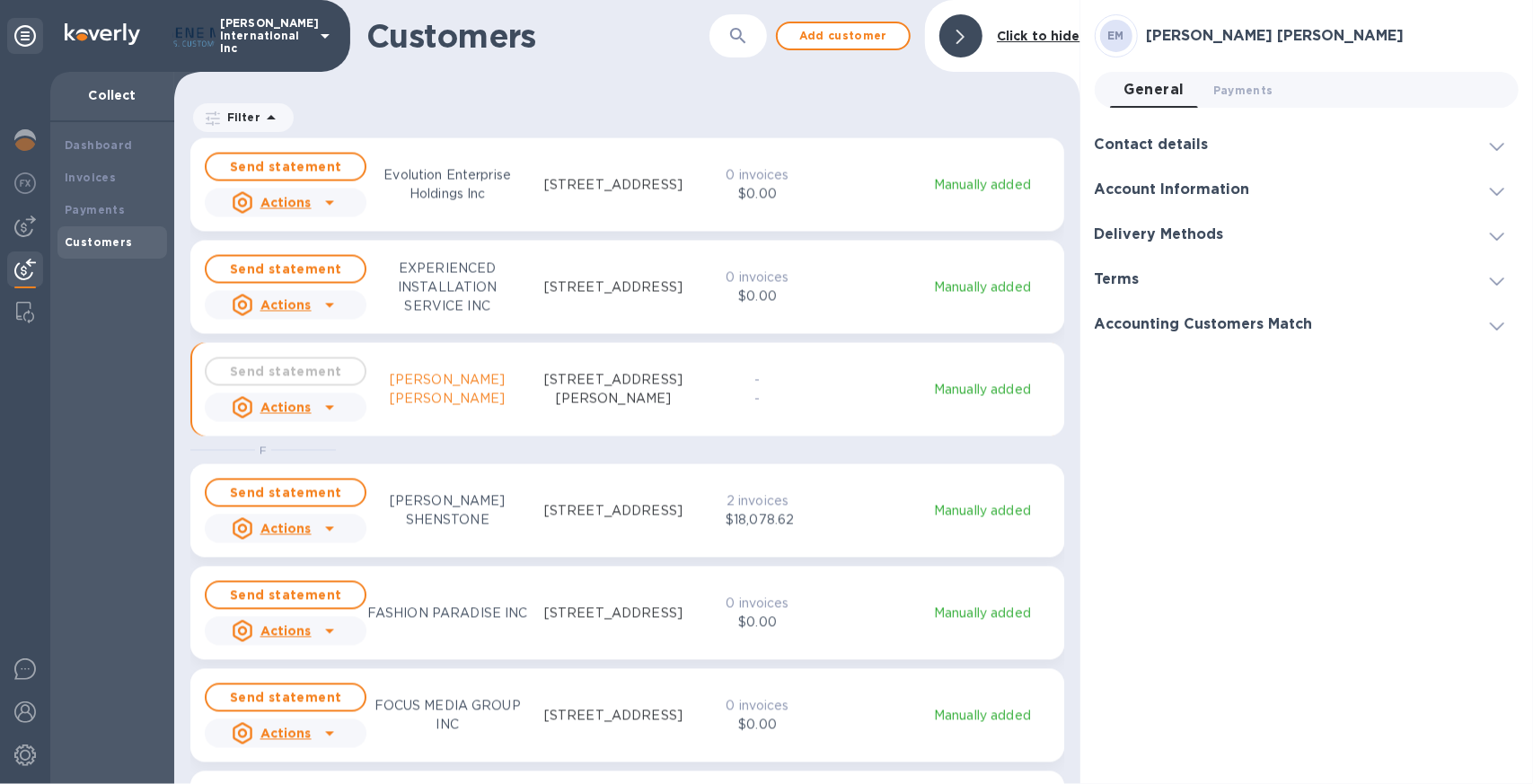
click at [1126, 275] on h3 "Terms" at bounding box center [1117, 280] width 44 height 17
click at [1148, 192] on h3 "Account Information" at bounding box center [1172, 190] width 156 height 17
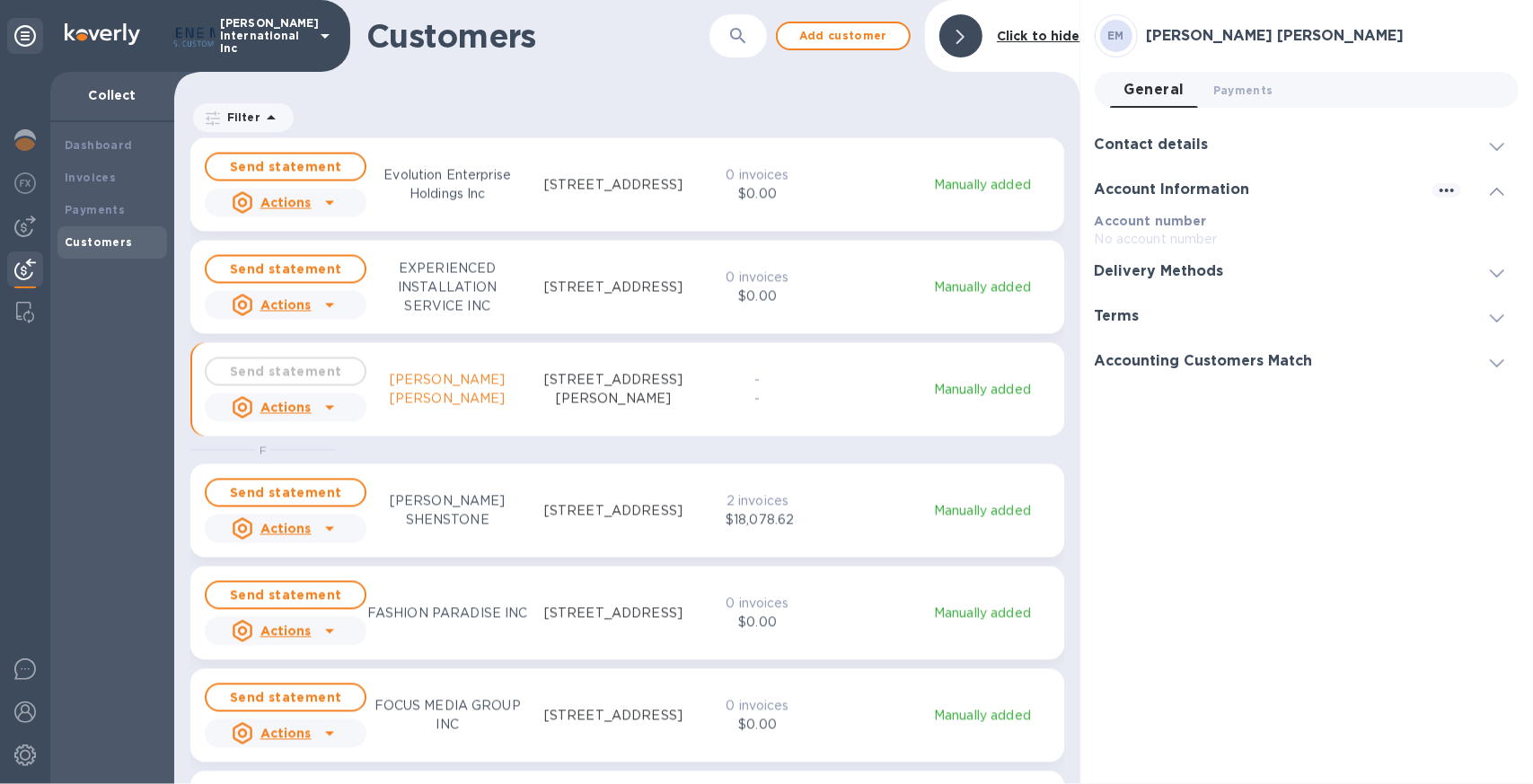
click at [1143, 137] on h3 "Contact details" at bounding box center [1151, 145] width 114 height 17
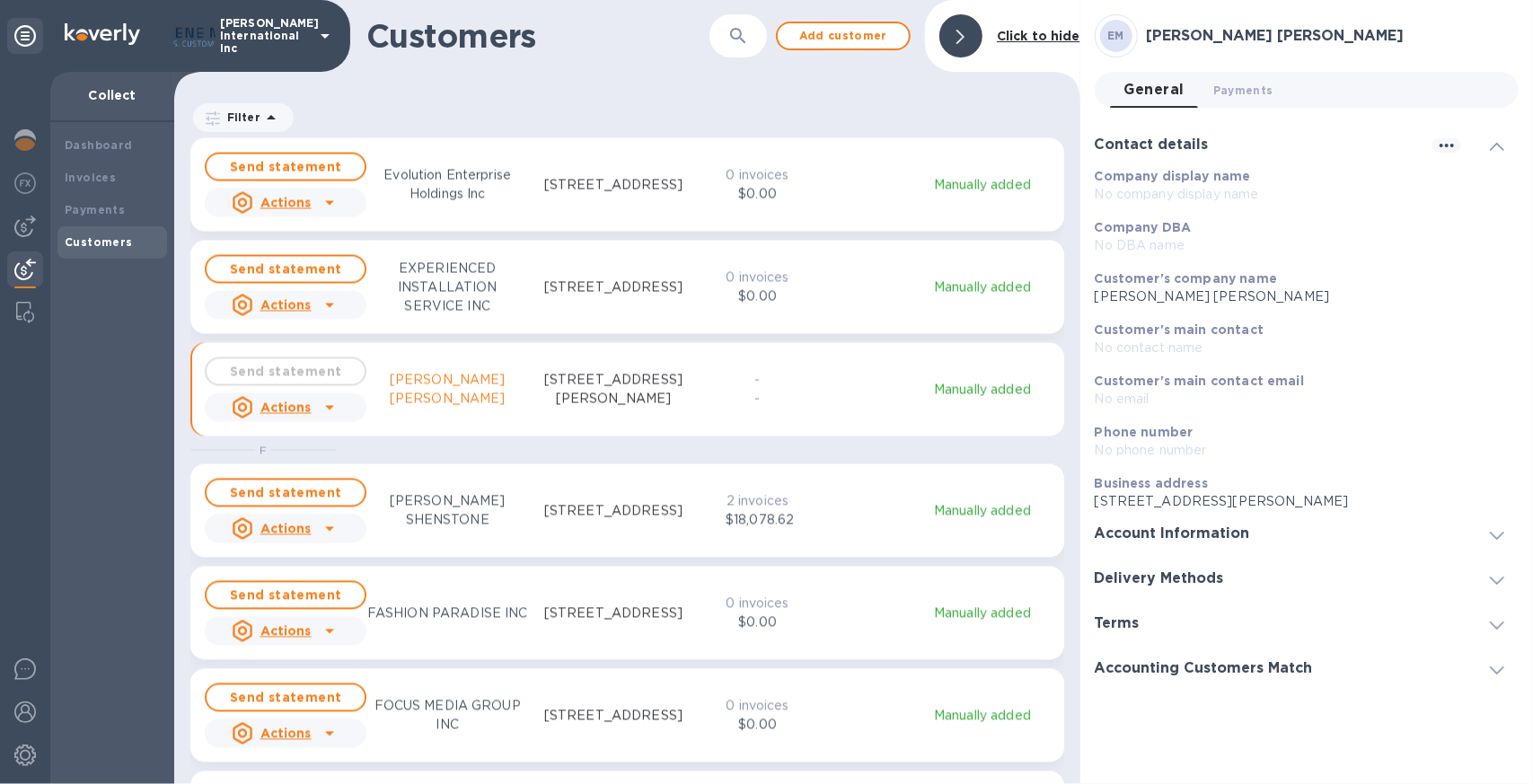
click at [1124, 666] on h3 "Accounting Customers Match" at bounding box center [1204, 668] width 218 height 17
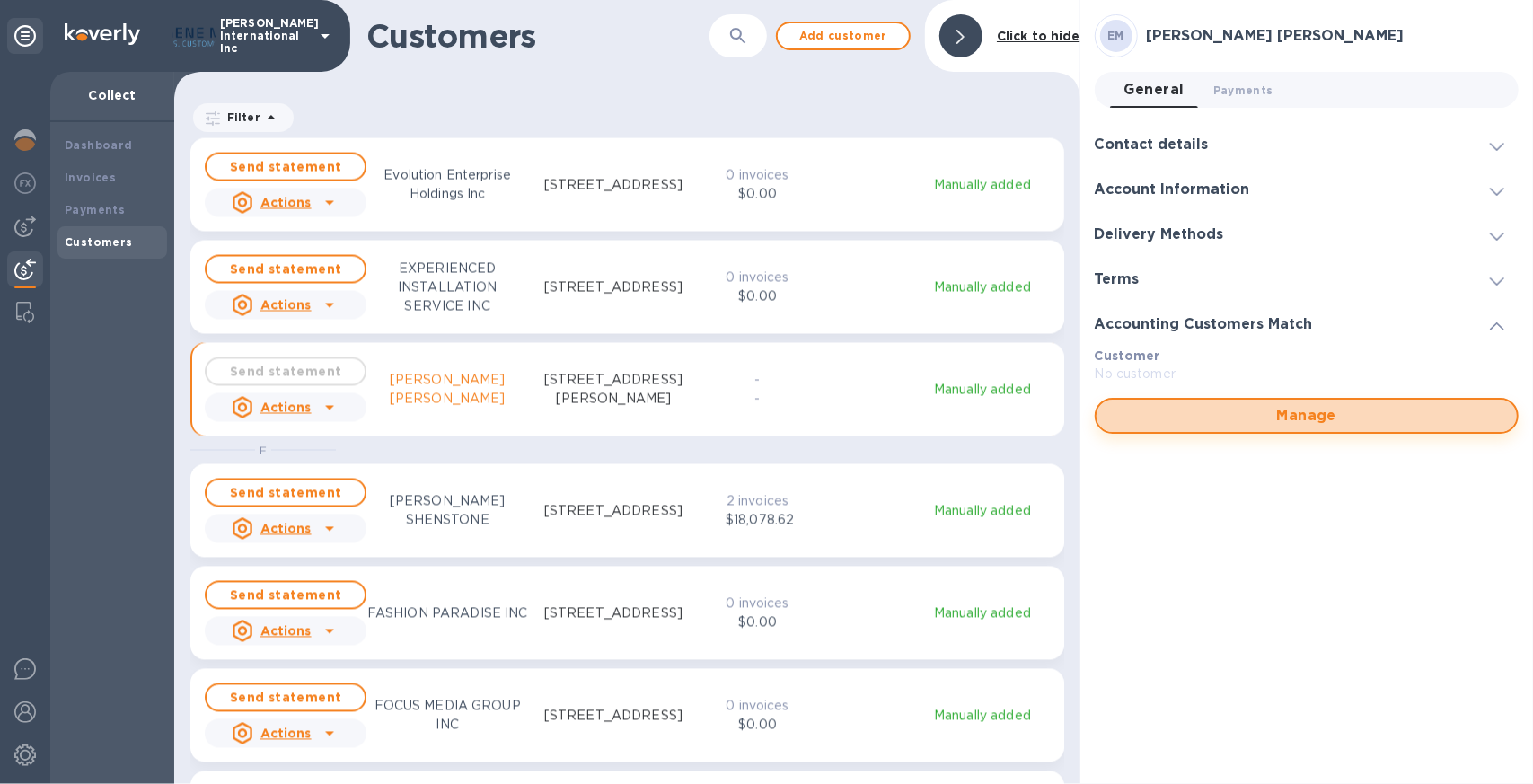
click at [1285, 408] on span "Manage" at bounding box center [1306, 415] width 391 height 21
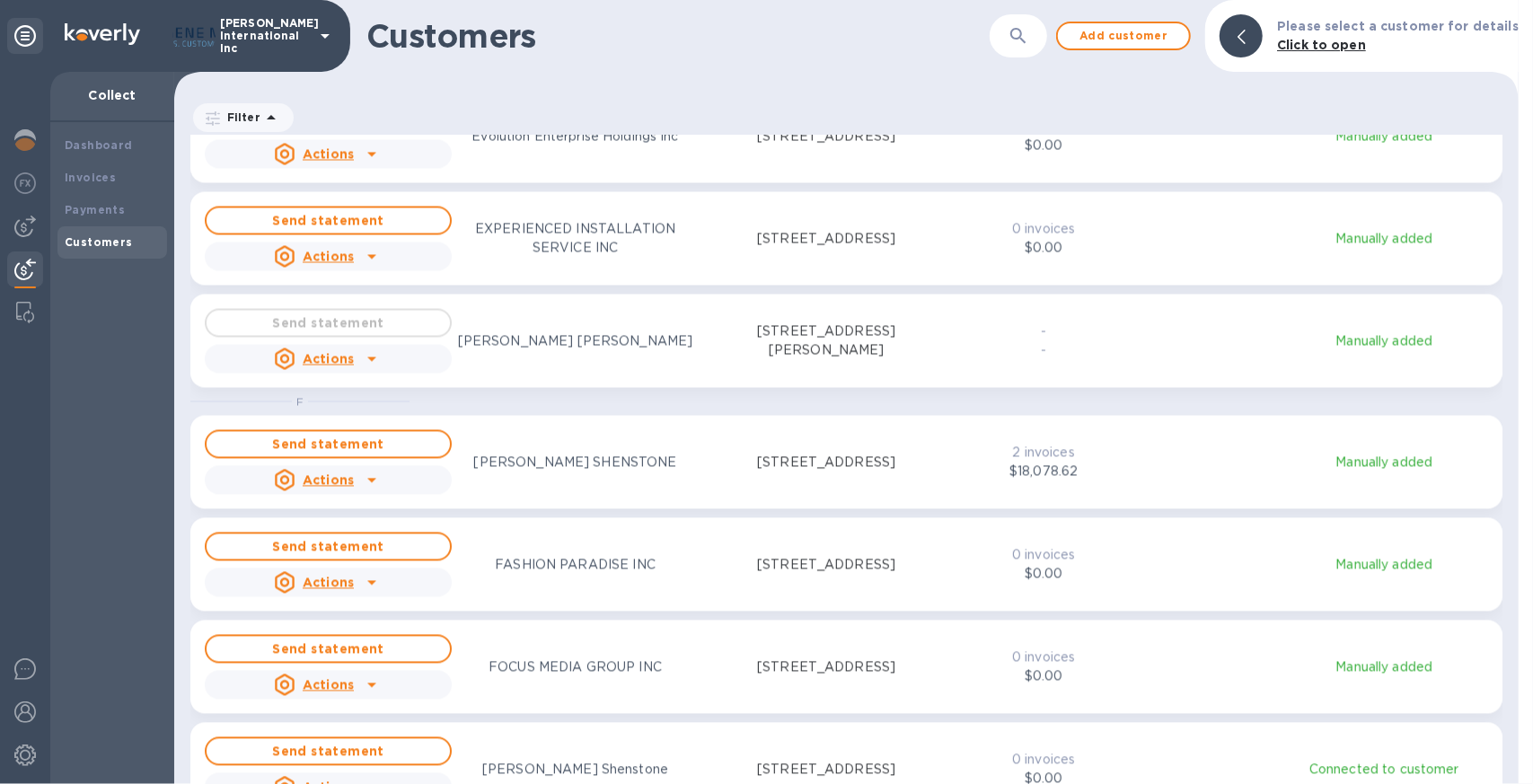
scroll to position [2244, 0]
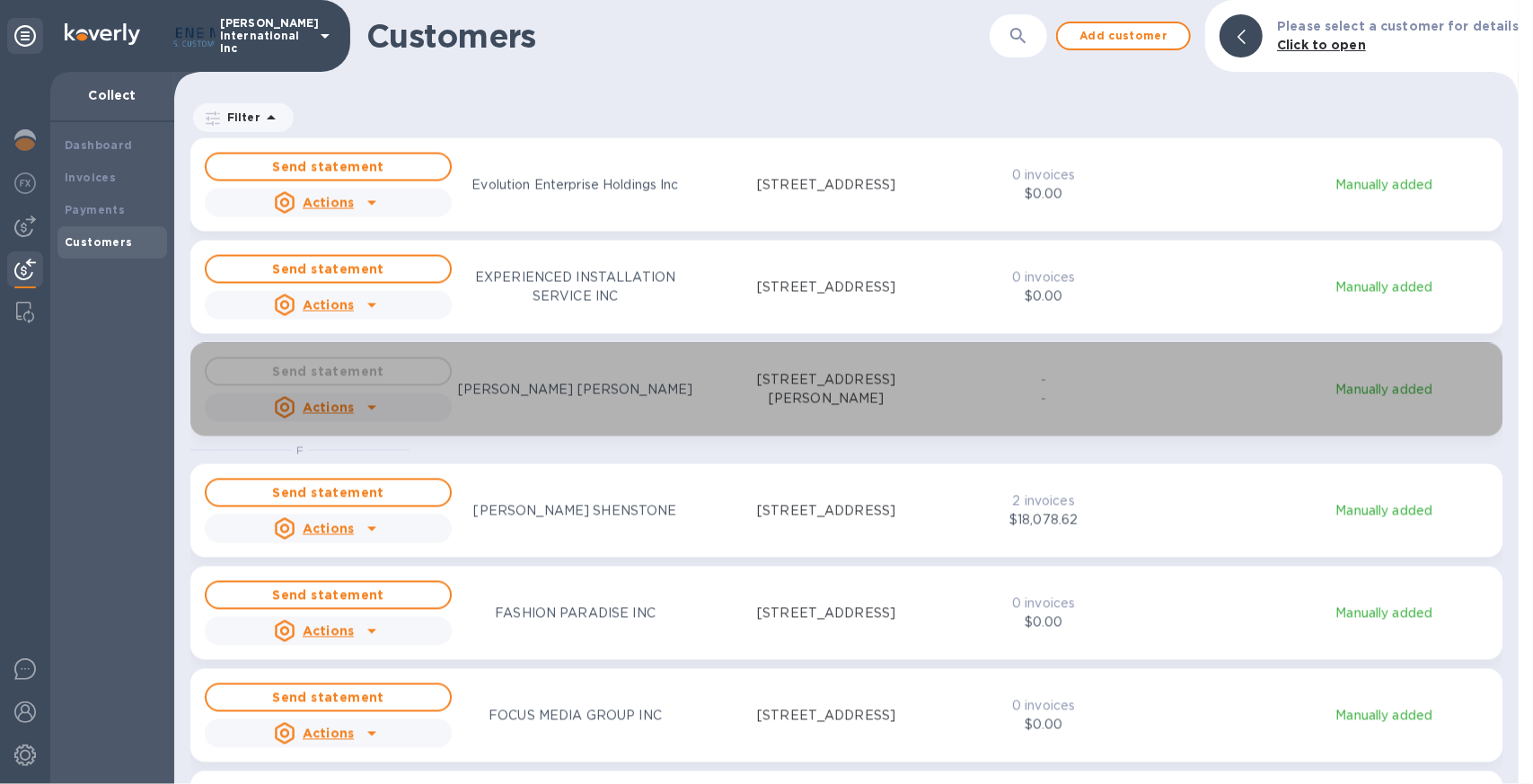
click at [1370, 390] on p "Manually added" at bounding box center [1383, 390] width 215 height 19
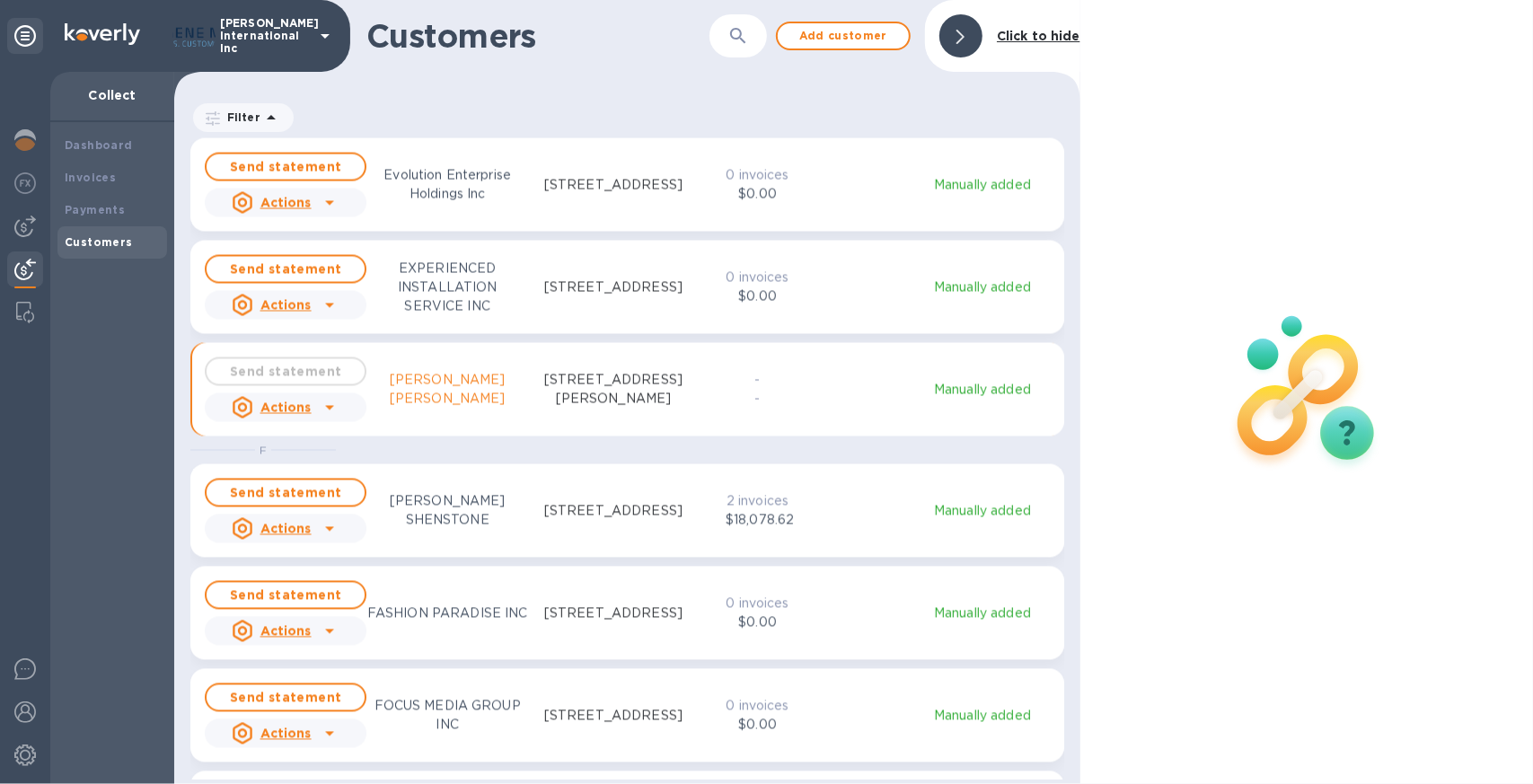
scroll to position [14, 8]
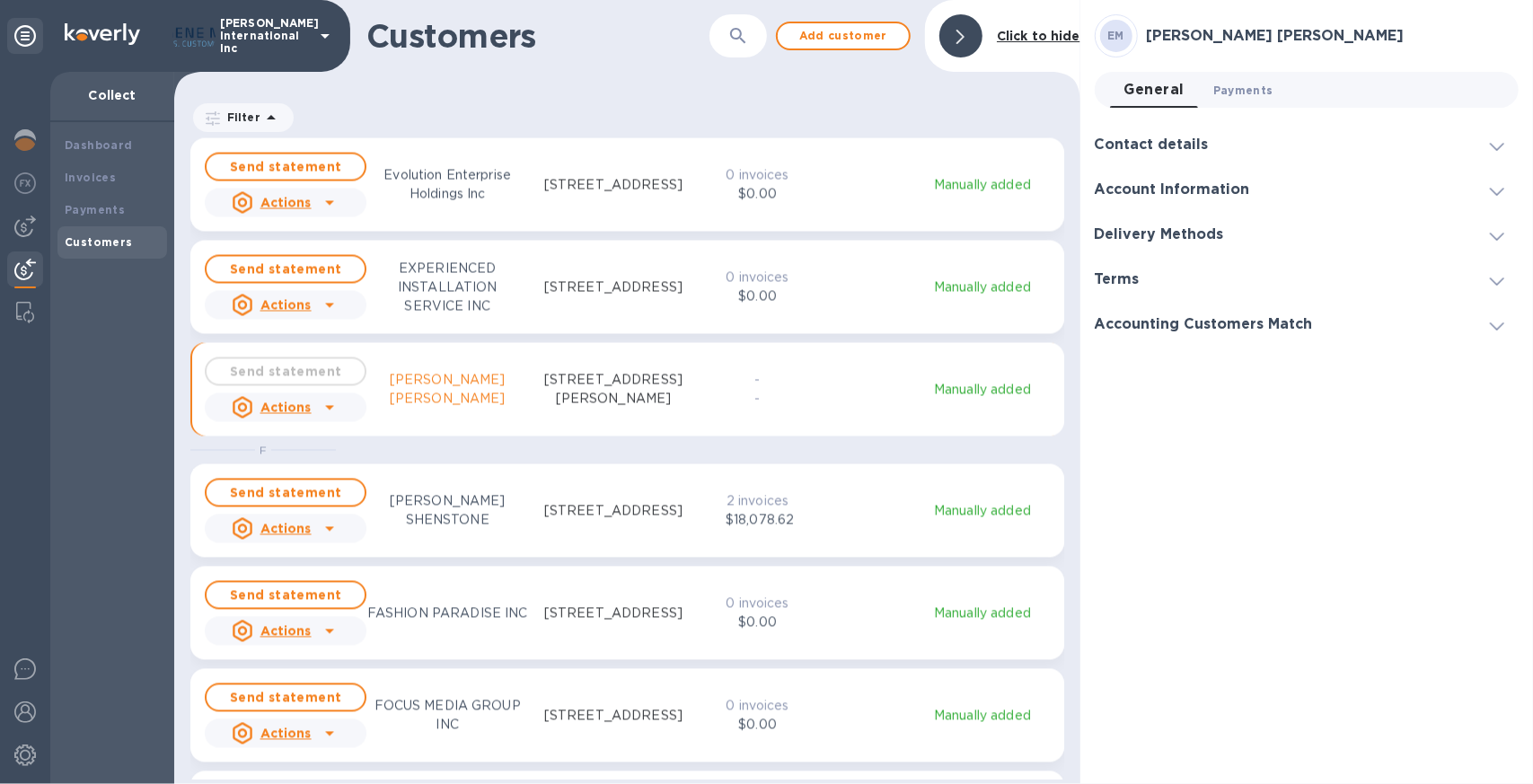
click at [1233, 93] on span "Payments 0" at bounding box center [1243, 91] width 60 height 19
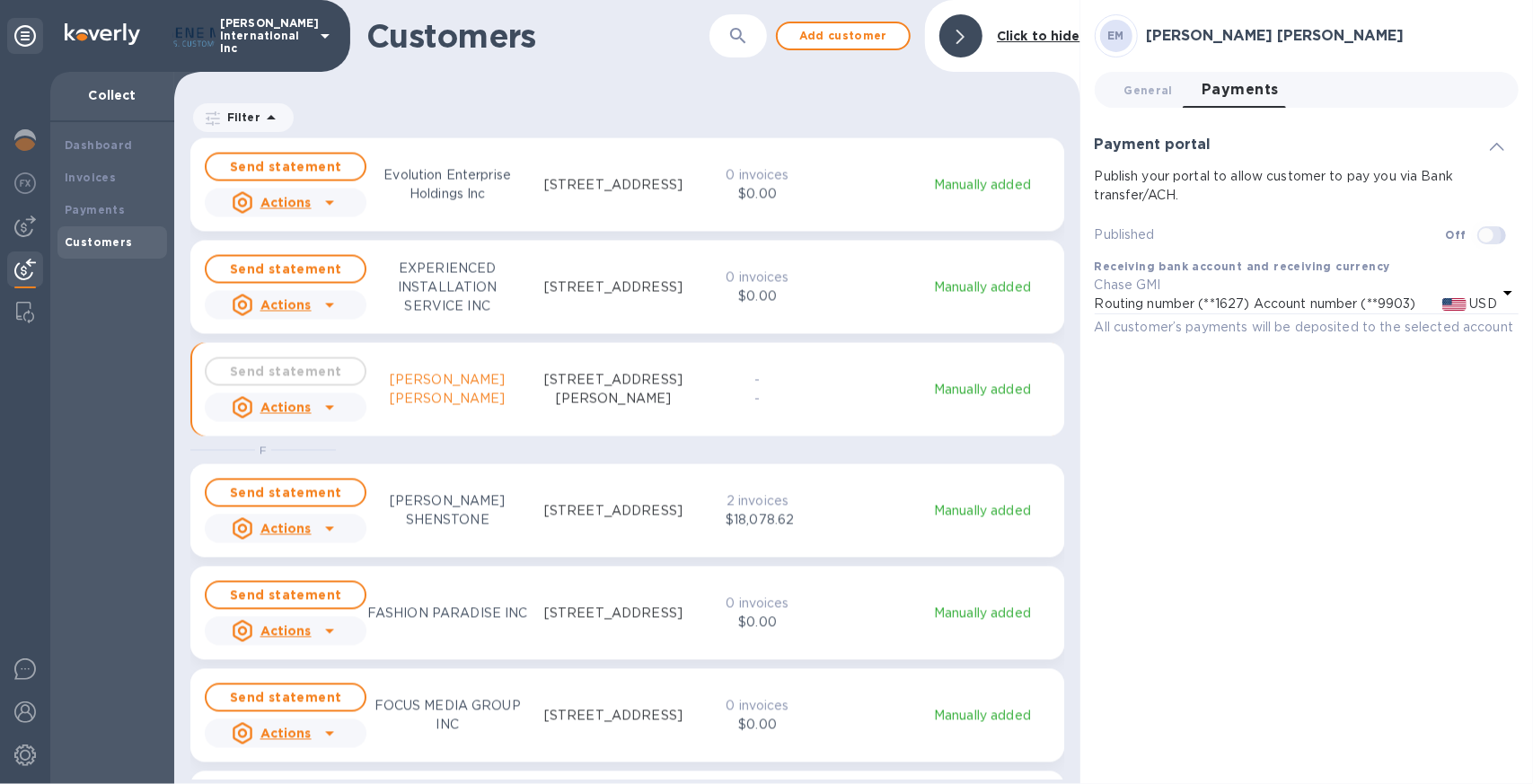
click at [1497, 237] on input "checkbox" at bounding box center [1486, 236] width 92 height 31
checkbox input "true"
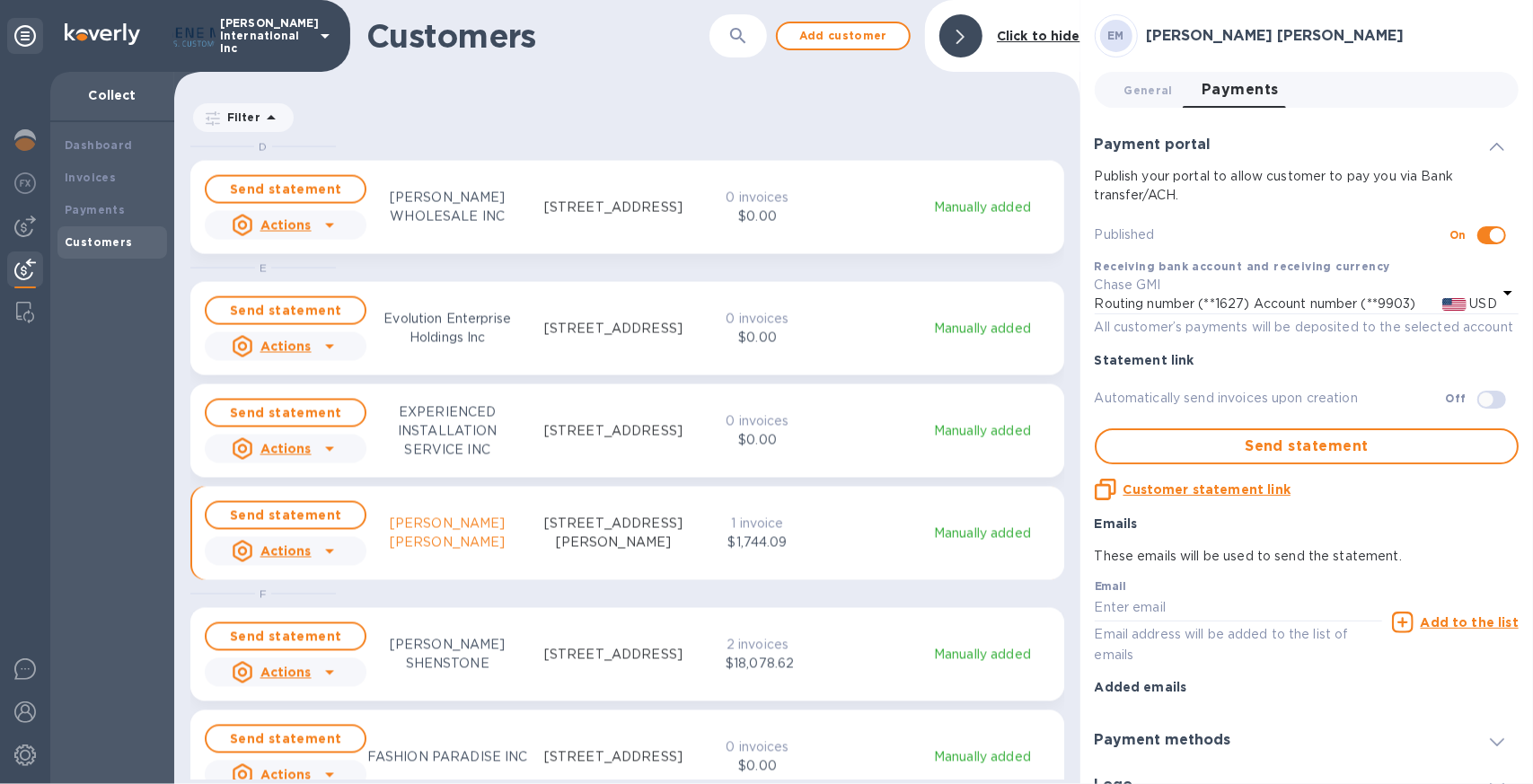
scroll to position [2154, 0]
